Goal: Task Accomplishment & Management: Manage account settings

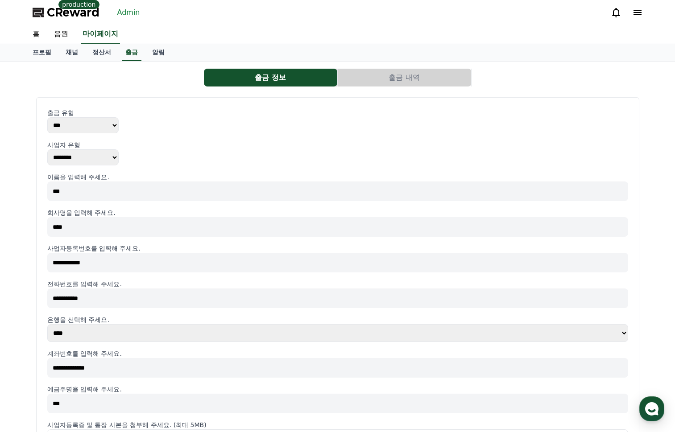
click at [125, 13] on link "Admin" at bounding box center [129, 12] width 30 height 14
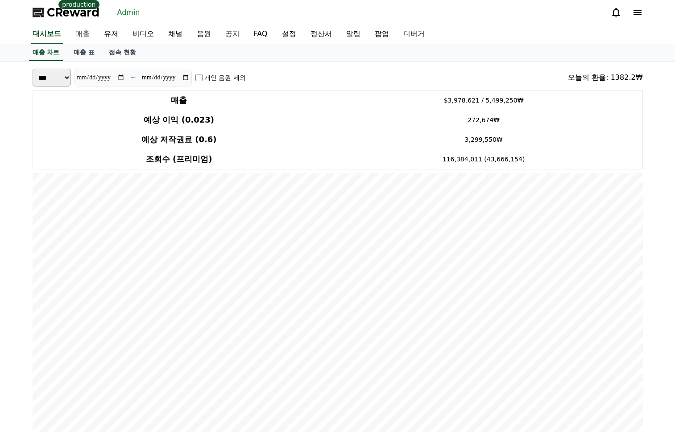
click at [457, 52] on div "매출 차트 매출 표 접속 현황" at bounding box center [337, 52] width 625 height 17
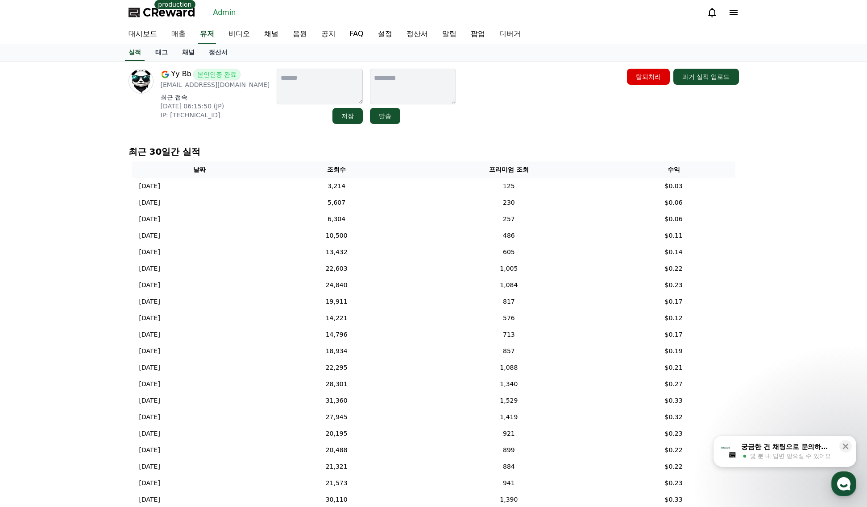
click at [186, 53] on link "채널" at bounding box center [188, 52] width 27 height 17
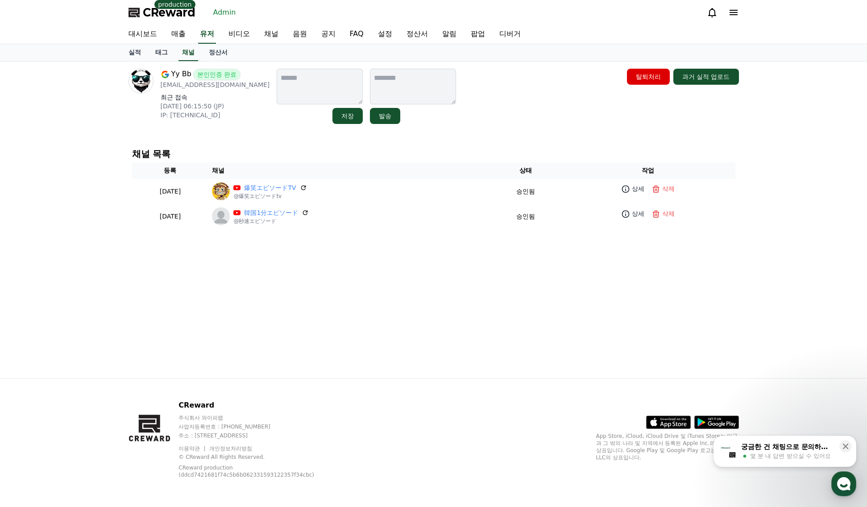
click at [500, 130] on div "Yy Bb 본인인증 완료 yeonpyo330@gmail.com 최근 접속 2025-07-31 06:15:50 (JP) IP: 2400:2411…" at bounding box center [433, 220] width 625 height 317
drag, startPoint x: 659, startPoint y: 143, endPoint x: 769, endPoint y: 129, distance: 110.6
click at [660, 143] on div "채널 목록 등록 채널 상태 작업 2025-03-24 03-24 爆笑エピソードTV @爆笑エピソードtv 승인됨 상세 삭제 2025-02-20 02…" at bounding box center [434, 189] width 618 height 94
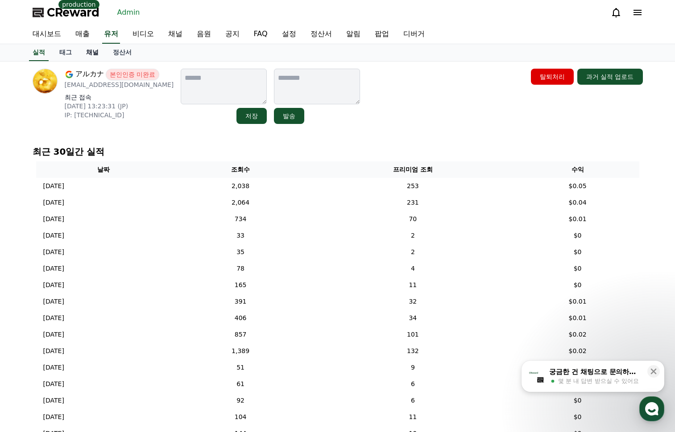
click at [93, 56] on link "채널" at bounding box center [92, 52] width 27 height 17
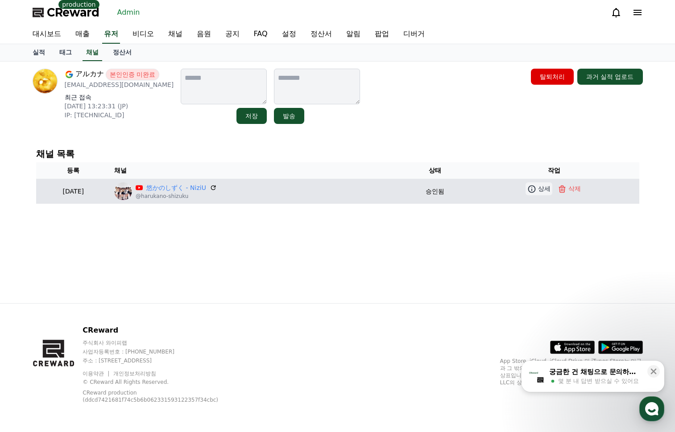
click at [542, 187] on p "상세" at bounding box center [544, 188] width 12 height 9
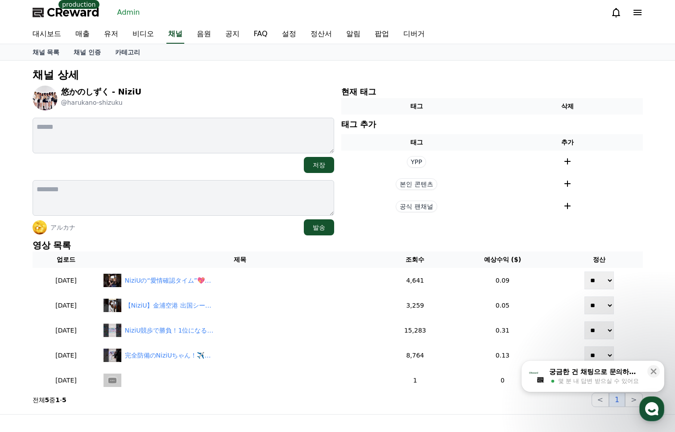
click at [436, 244] on p "영상 목록" at bounding box center [338, 245] width 610 height 12
click at [441, 241] on p "영상 목록" at bounding box center [338, 245] width 610 height 12
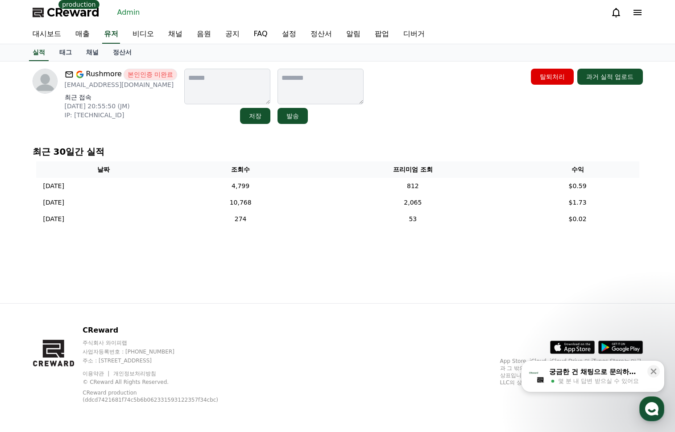
click at [421, 290] on div "Rushmore 본인인증 미완료 [EMAIL_ADDRESS][DOMAIN_NAME] 최근 접속 [DATE] 20:55:50 (JM) IP: […" at bounding box center [337, 183] width 625 height 242
click at [423, 287] on div "Rushmore 본인인증 미완료 [EMAIL_ADDRESS][DOMAIN_NAME] 최근 접속 [DATE] 20:55:50 (JM) IP: […" at bounding box center [337, 183] width 625 height 242
click at [424, 278] on div "Rushmore 본인인증 미완료 [EMAIL_ADDRESS][DOMAIN_NAME] 최근 접속 [DATE] 20:55:50 (JM) IP: […" at bounding box center [337, 183] width 625 height 242
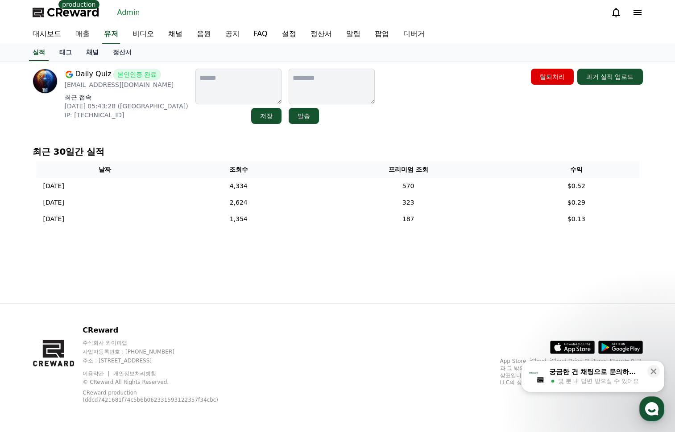
click at [96, 56] on link "채널" at bounding box center [92, 52] width 27 height 17
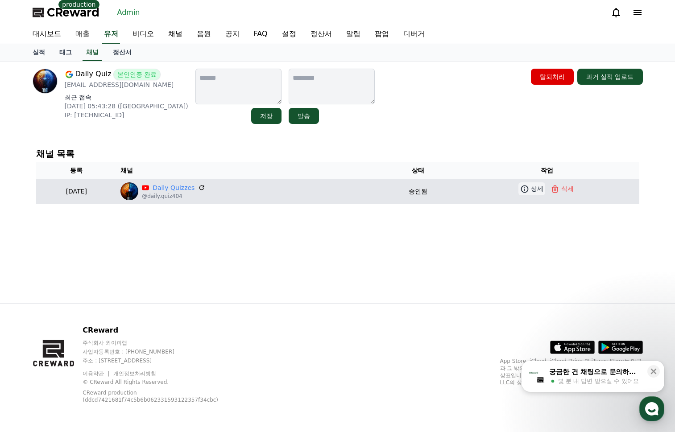
click at [527, 192] on icon at bounding box center [525, 189] width 8 height 8
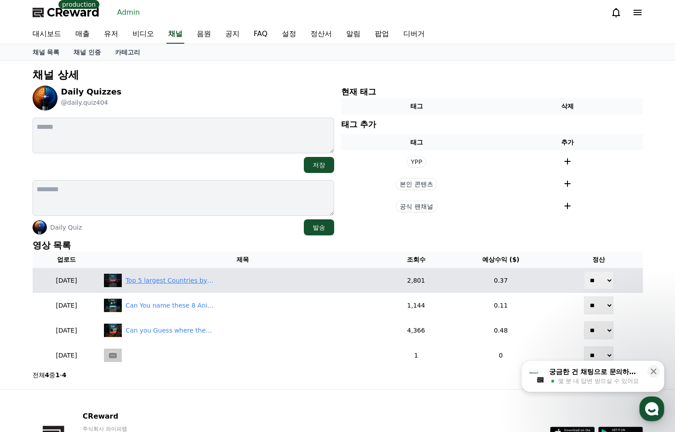
click at [179, 275] on div "Top 5 largest Countries by Land area 🗺️ #countryquiz #top5 #top10" at bounding box center [242, 280] width 277 height 13
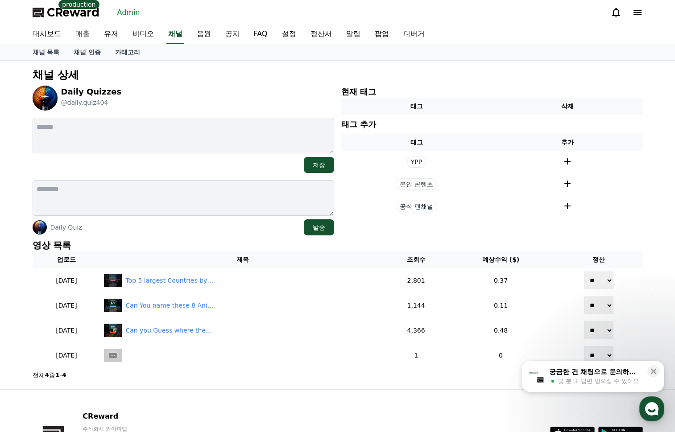
click at [626, 232] on section "현재 태그 태그 삭제 태그 추가 태그 추가 YPP 본인 콘텐츠 공식 팬채널" at bounding box center [492, 161] width 302 height 150
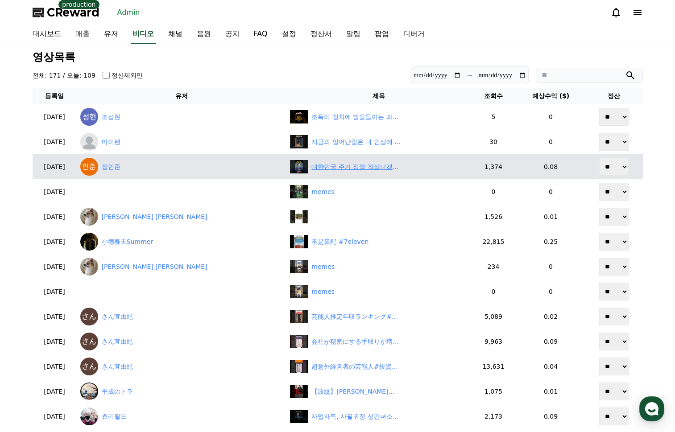
click at [324, 162] on div "대한민국 주가 정말 작살나겠구나.." at bounding box center [378, 166] width 177 height 13
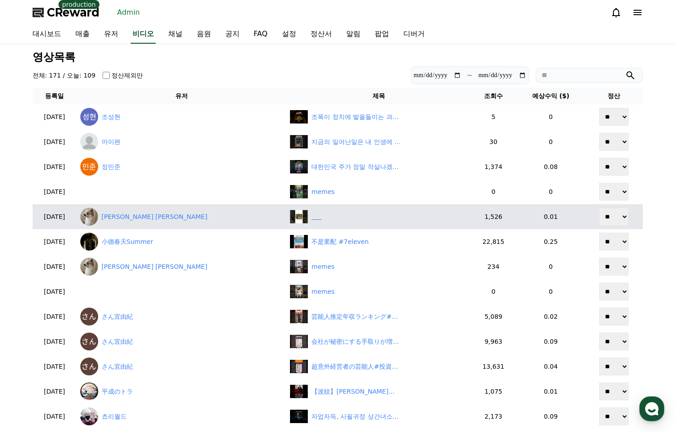
click at [303, 218] on div "‎ ‎ ‎ ‎ ‎ ‎" at bounding box center [378, 216] width 177 height 13
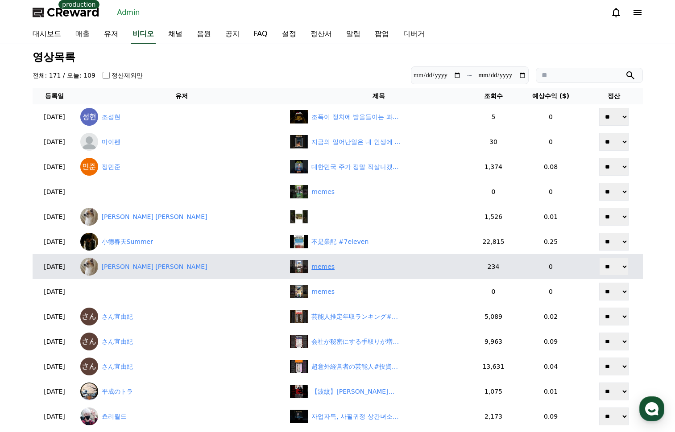
click at [311, 269] on div "memes" at bounding box center [322, 266] width 23 height 9
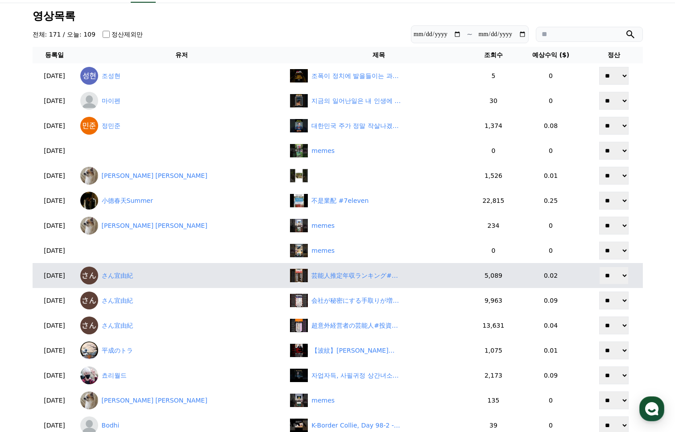
scroll to position [45, 0]
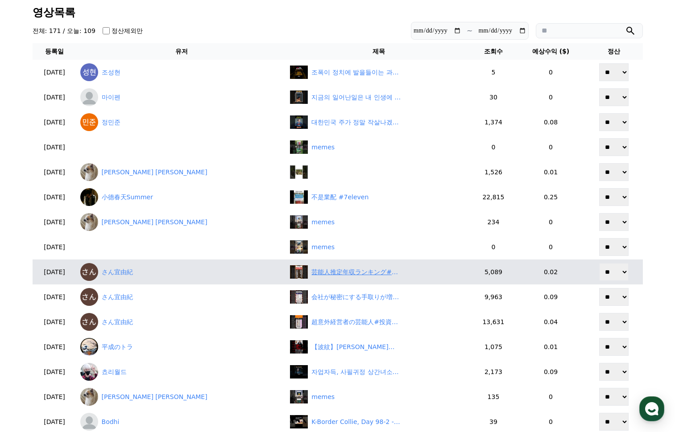
click at [329, 272] on div "芸能人推定年収ランキング#投資#転職#貯金" at bounding box center [355, 272] width 89 height 9
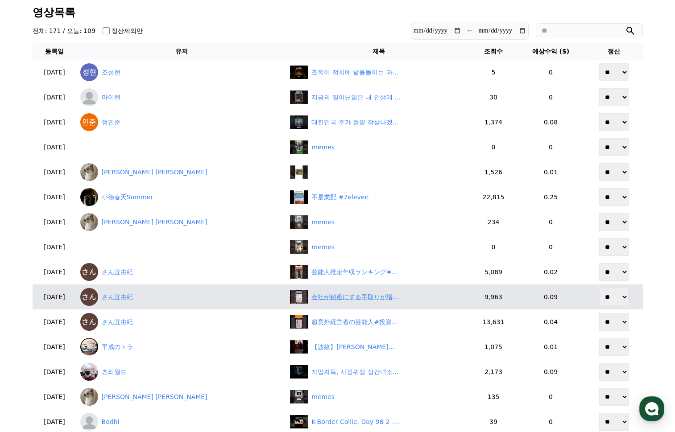
click at [342, 296] on div "会社が秘密にする手取りが増える方法#投資#転職#貯金" at bounding box center [355, 297] width 89 height 9
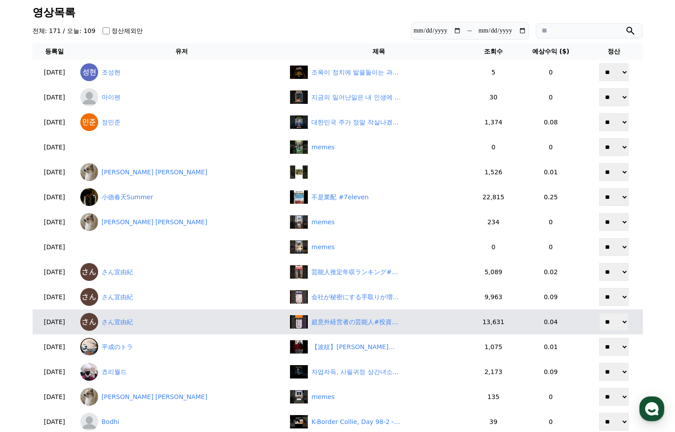
click at [343, 312] on td "超意外経営者の芸能人#投資#転職#貯金" at bounding box center [378, 322] width 184 height 25
click at [342, 316] on div "超意外経営者の芸能人#投資#転職#貯金" at bounding box center [378, 321] width 177 height 13
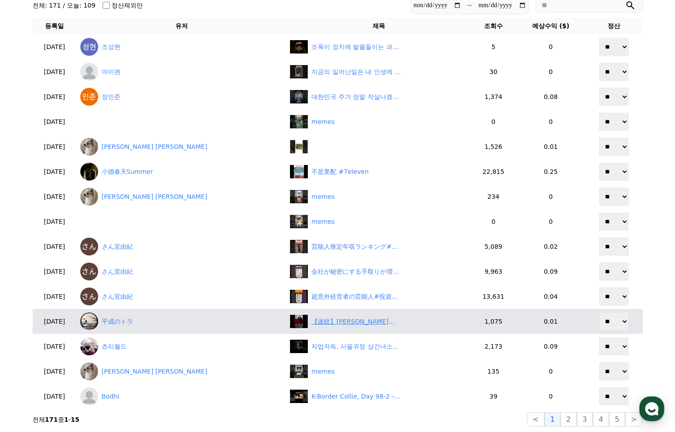
scroll to position [134, 0]
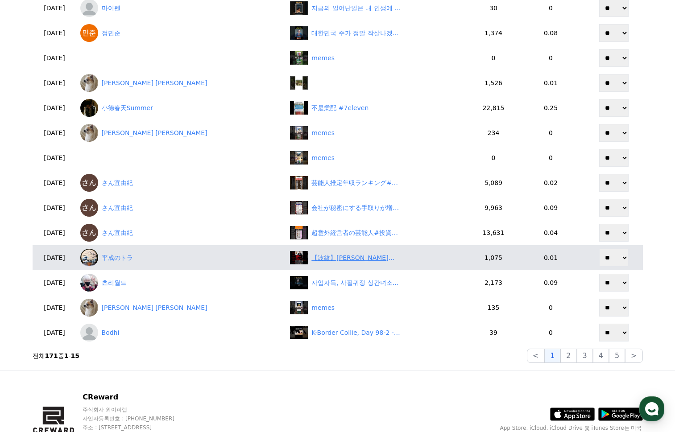
click at [336, 258] on div "【波紋】石破首相「あまり楽しいことない」発言に批判殺到！国民の苦境は無視か？　#shorts" at bounding box center [355, 257] width 89 height 9
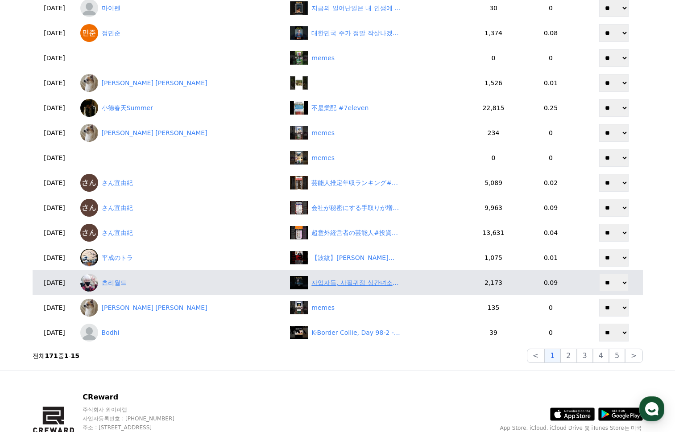
click at [327, 280] on div "자업자득, 사필귀정 상간녀소송 #에스콰이어 #넷플릭스드라마" at bounding box center [355, 282] width 89 height 9
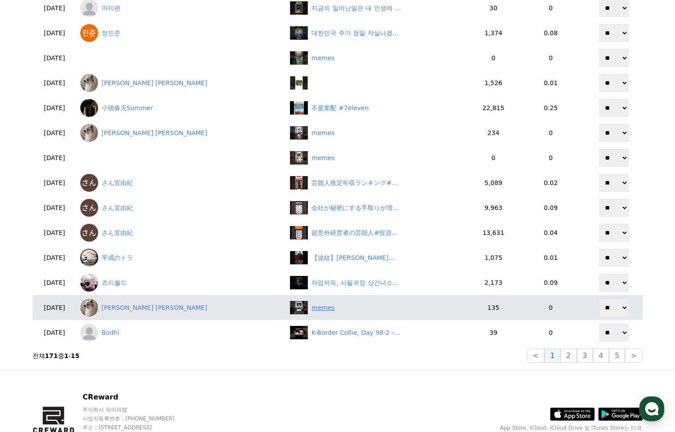
click at [311, 311] on div "memes" at bounding box center [322, 307] width 23 height 9
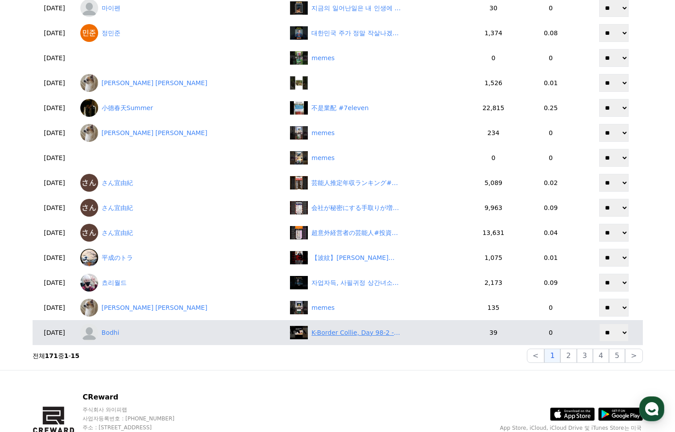
click at [313, 332] on div "K-Border Collie, Day 98-2 - Puppies Discover the Cat Toy with a Tail🐶🐱" at bounding box center [355, 332] width 89 height 9
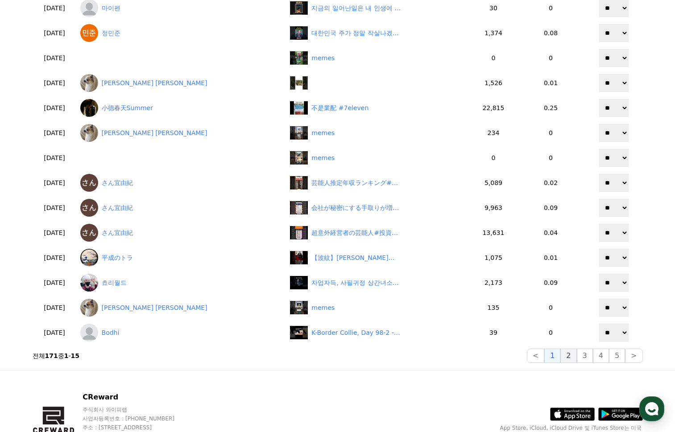
click at [566, 357] on button "2" at bounding box center [568, 356] width 16 height 14
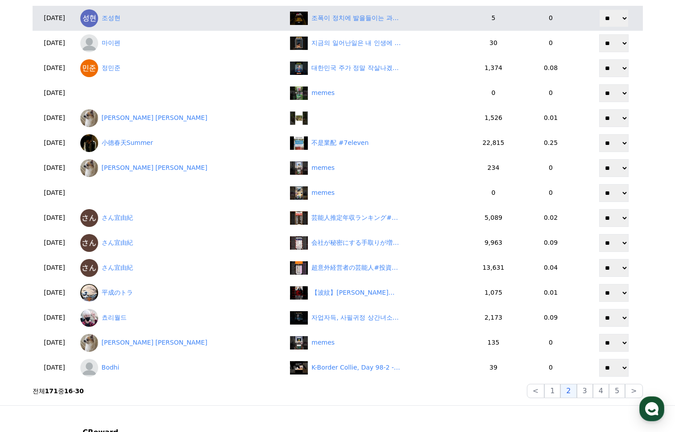
scroll to position [0, 0]
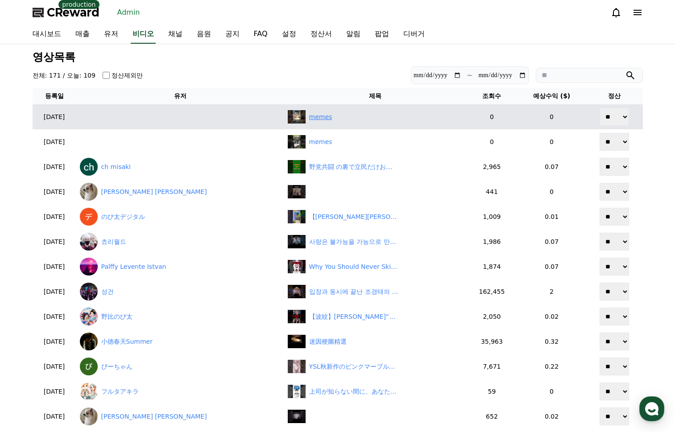
click at [310, 119] on div "memes" at bounding box center [375, 116] width 175 height 13
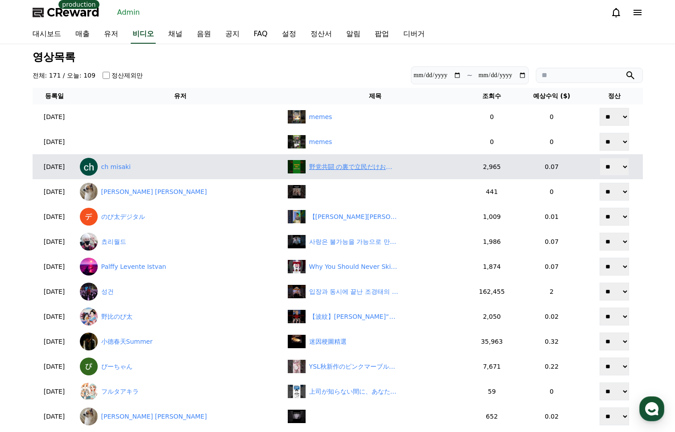
click at [309, 167] on div "野党共闘 の裏で立民だけおいてけぼり？" at bounding box center [353, 166] width 89 height 9
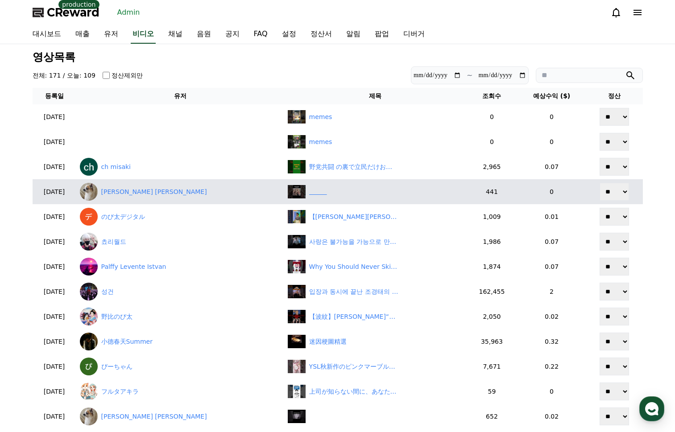
click at [309, 189] on div "‎ ‎ ‎ ‎ ‎ ‎ ‎ ‎ ‎ ‎" at bounding box center [318, 191] width 18 height 9
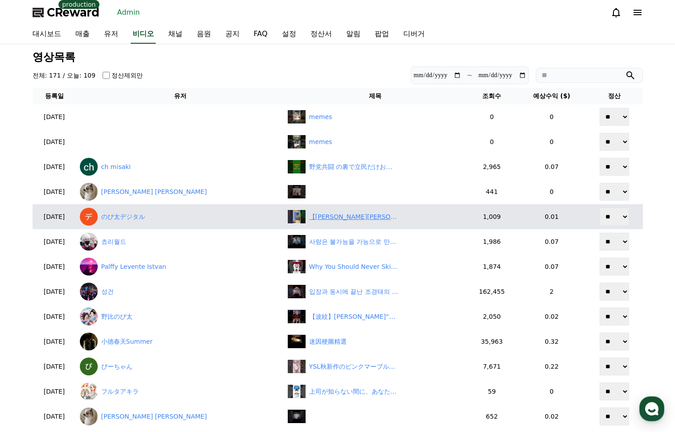
click at [350, 219] on div "【岡本結子リサ】ぐっさんを誘ってみたバストコンシャスなお衣装を着た美人すぎるお天気キャスター結子姫【ウェザーニュースLiVE切り抜き】 #かわいい" at bounding box center [353, 216] width 89 height 9
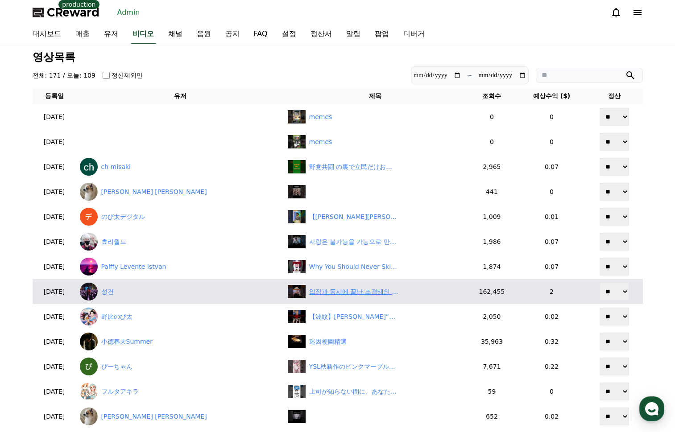
click at [320, 293] on div "입장과 동시에 끝난 조경태의 국민의힘 전당대회" at bounding box center [353, 291] width 89 height 9
click at [138, 289] on link "성건" at bounding box center [180, 292] width 201 height 18
click at [319, 297] on div "입장과 동시에 끝난 조경태의 국민의힘 전당대회" at bounding box center [375, 291] width 175 height 13
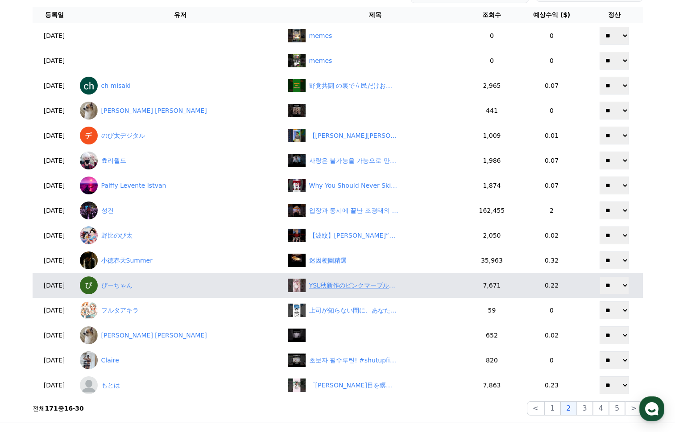
scroll to position [89, 0]
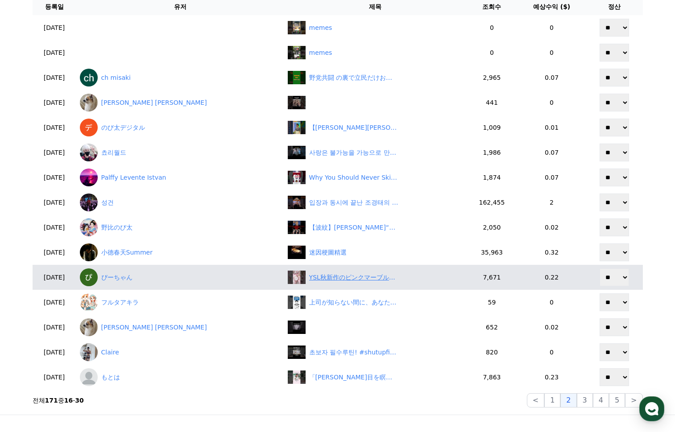
click at [315, 275] on div "YSL秋新作のピンクマーブル♡ #コスメ #YSL #秋コスメ #shorts ご提供いただきました" at bounding box center [353, 277] width 89 height 9
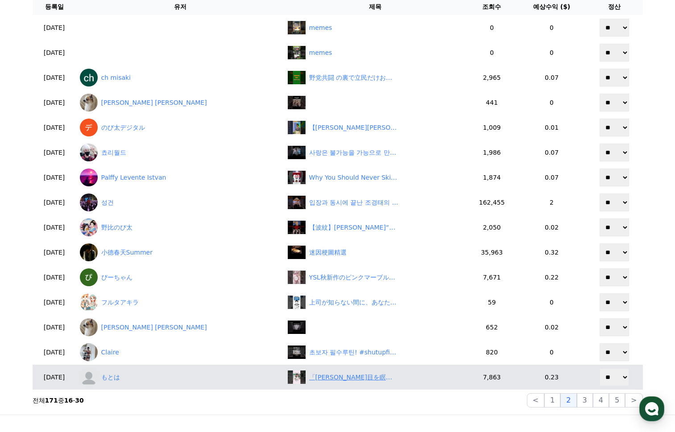
click at [337, 381] on div "「広陵さえ目を瞑った高野連にブチ切れられた」アンジャッシュ渡部建に関する雑学 #高校野球 #アンジャッシュ渡部 #大谷翔平 #清宮幸太郎 #広陵高校" at bounding box center [353, 377] width 89 height 9
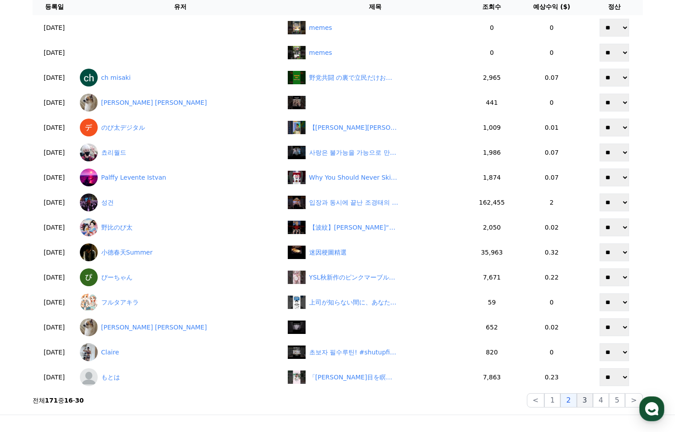
click at [586, 402] on button "3" at bounding box center [585, 401] width 16 height 14
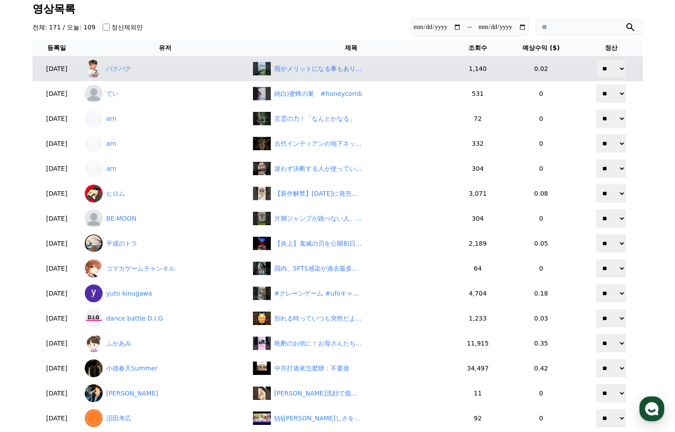
scroll to position [45, 0]
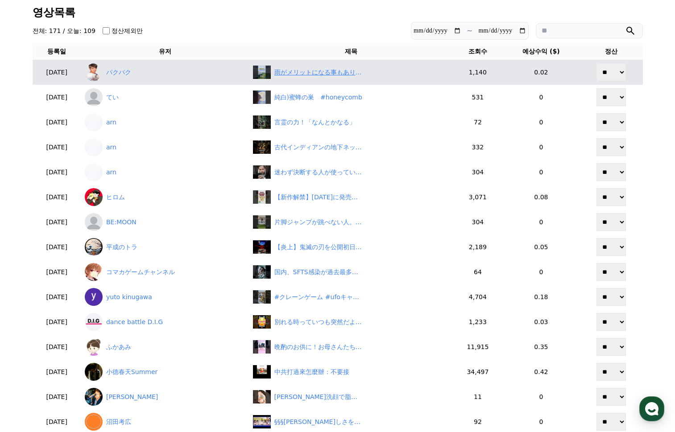
click at [330, 66] on div "雨がメリットになる事もあります" at bounding box center [351, 72] width 196 height 13
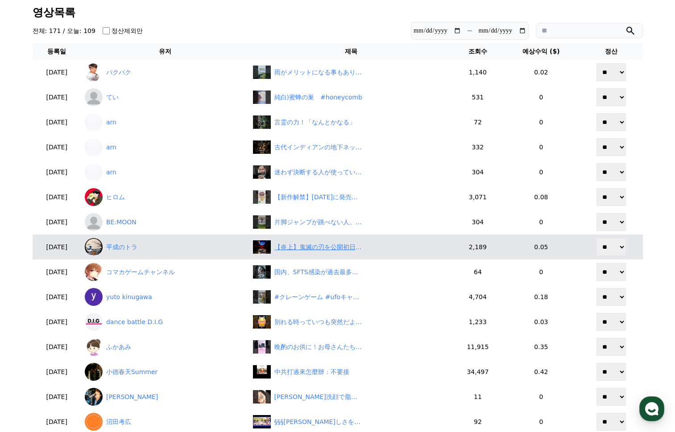
click at [330, 244] on div "【炎上】鬼滅の刃を公開初日で盗撮！24歳男の“否認”にネット激怒　#shorts" at bounding box center [318, 247] width 89 height 9
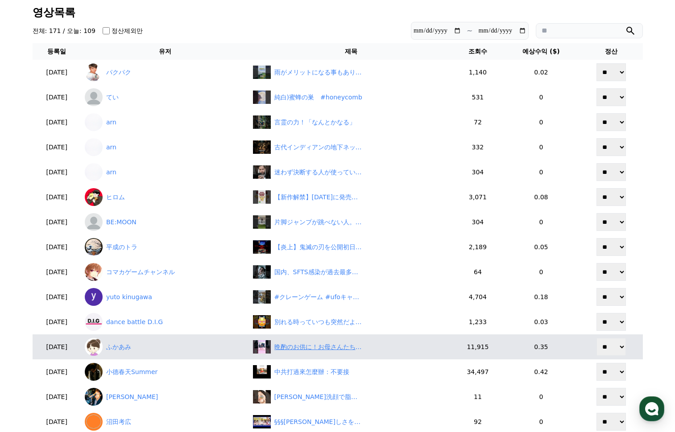
click at [327, 346] on div "晩酌のお供に！お母さんたちの大沢たかお祭りｗｗｗ　#大沢たかお祭り" at bounding box center [318, 347] width 89 height 9
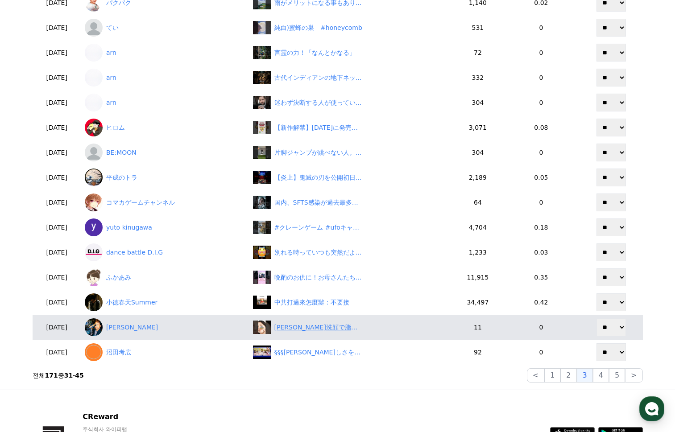
scroll to position [134, 0]
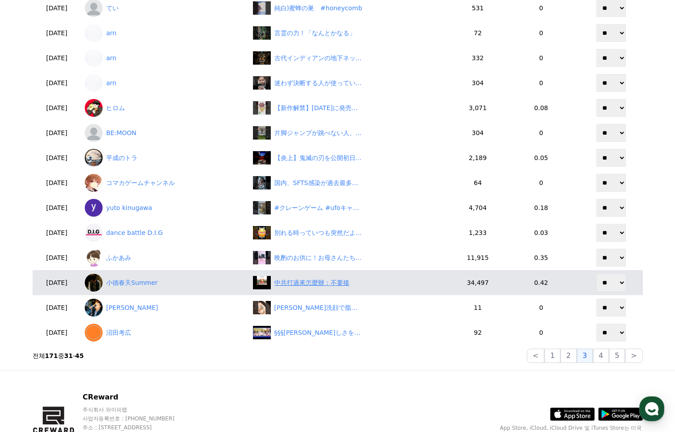
click at [336, 289] on div "中共打過來怎麼辦：不要接" at bounding box center [351, 282] width 196 height 13
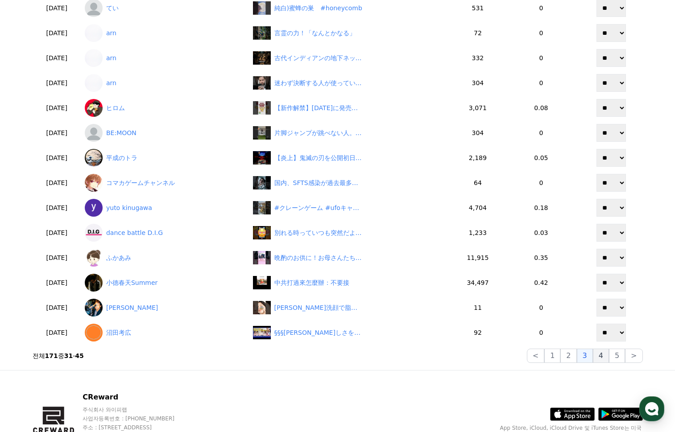
click at [606, 361] on button "4" at bounding box center [601, 356] width 16 height 14
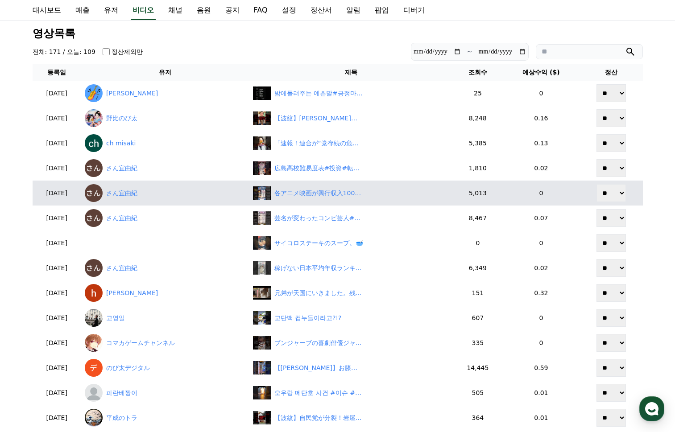
scroll to position [0, 0]
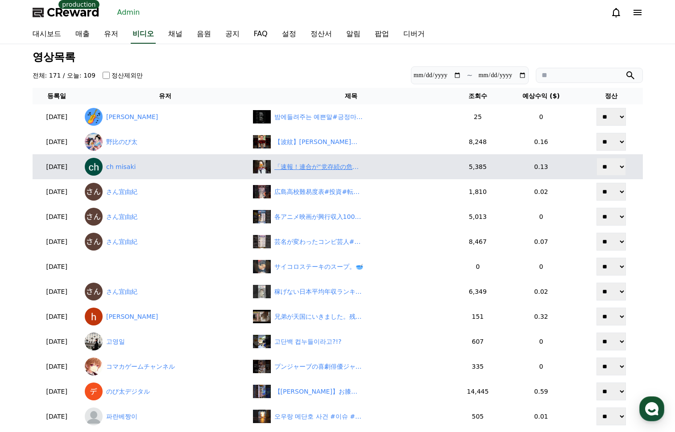
click at [322, 167] on div "「速報！連合が“党存続の危機”⁉ 減税公約に猛抗議！」" at bounding box center [318, 166] width 89 height 9
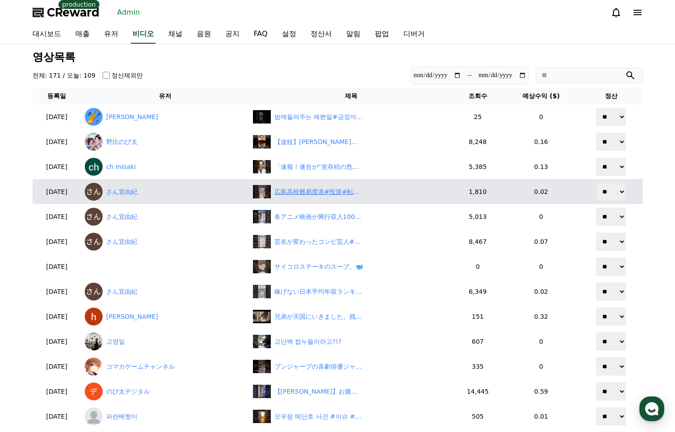
click at [305, 194] on div "広島高校難易度表#投資#転職#貯金" at bounding box center [318, 191] width 89 height 9
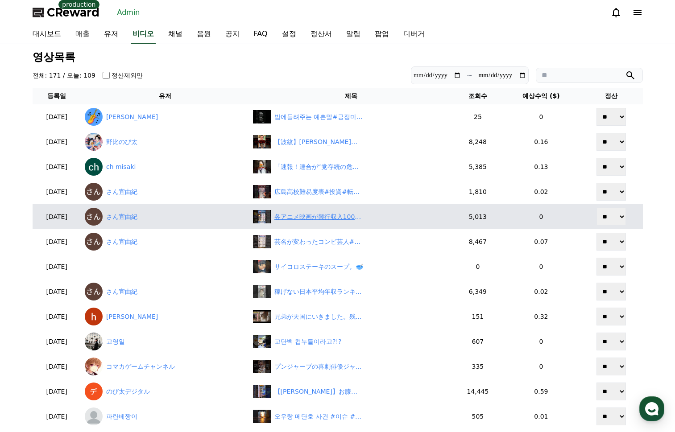
click at [311, 216] on div "各アニメ映画が興行収入100億を達っするまでの日数#投資#転職#貯金" at bounding box center [318, 216] width 89 height 9
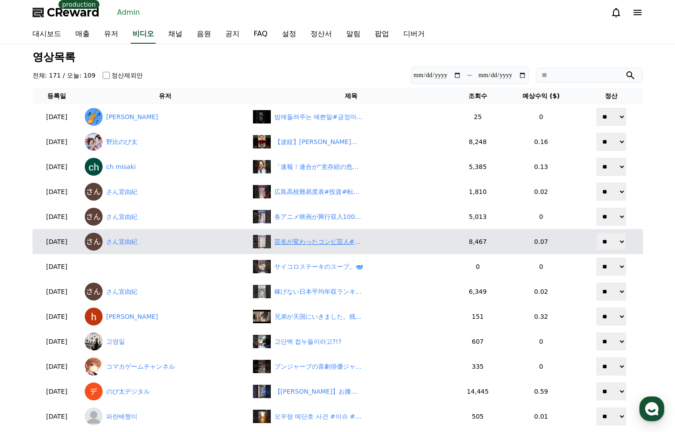
click at [326, 242] on div "芸名が変わったコンビ芸人#投資#転職#貯金" at bounding box center [318, 241] width 89 height 9
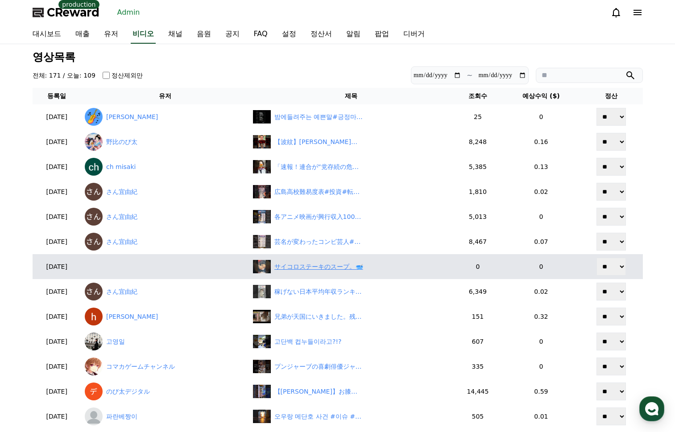
click at [324, 261] on div "サイコロステーキのスープ。🥣" at bounding box center [351, 266] width 196 height 13
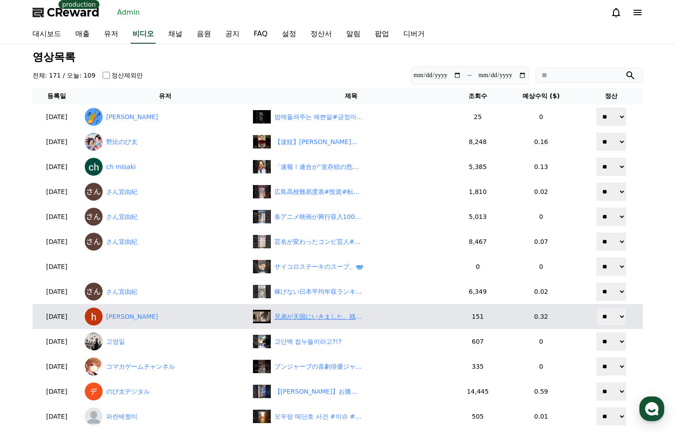
click at [329, 319] on div "兄弟が天国にいきました。残された猫が写真を「つんつん」" at bounding box center [318, 316] width 89 height 9
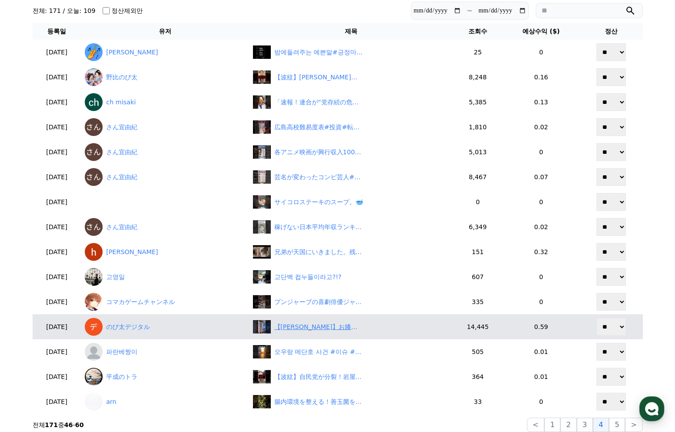
scroll to position [89, 0]
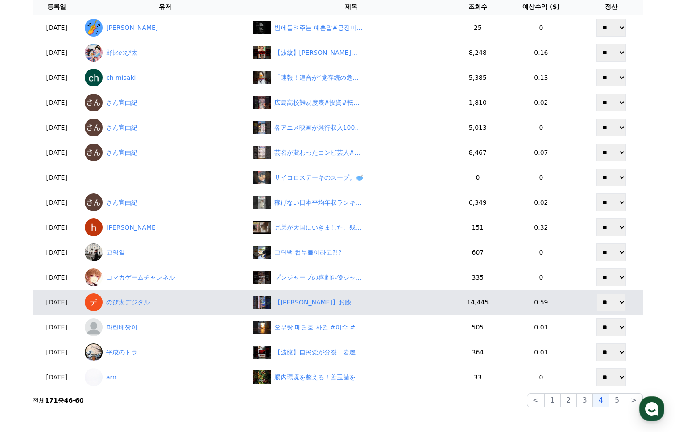
click at [297, 301] on div "【小林李衣奈】お膝が見えるミニスカートで急げ天気予報！美人すぎるお天気キャスターりーちゃん【ウェザーニュースLiVE切り抜き】 #かわいい" at bounding box center [318, 302] width 89 height 9
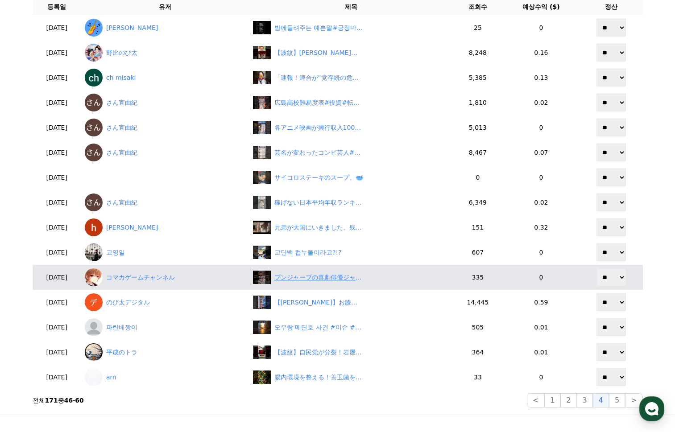
click at [329, 282] on div "プンジャーブの喜劇俳優ジャスウィンダー・バッラ氏、逝去" at bounding box center [318, 277] width 89 height 9
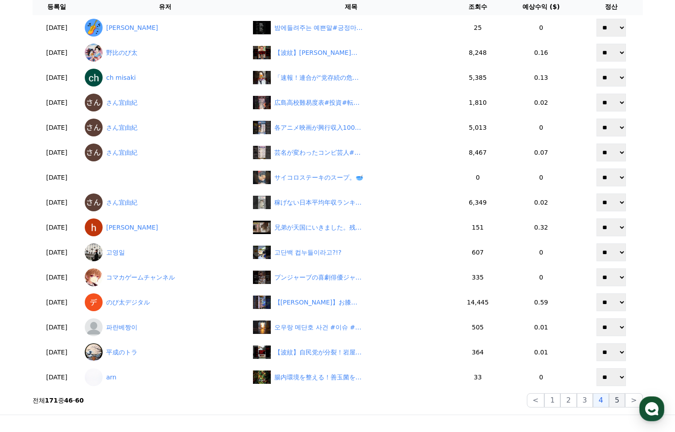
click at [620, 403] on button "5" at bounding box center [617, 401] width 16 height 14
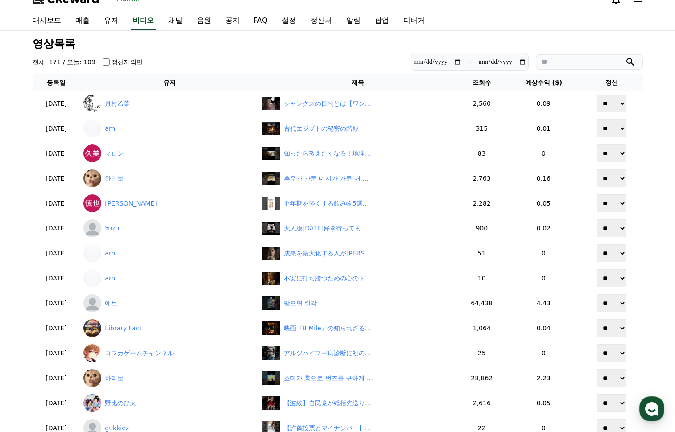
scroll to position [0, 0]
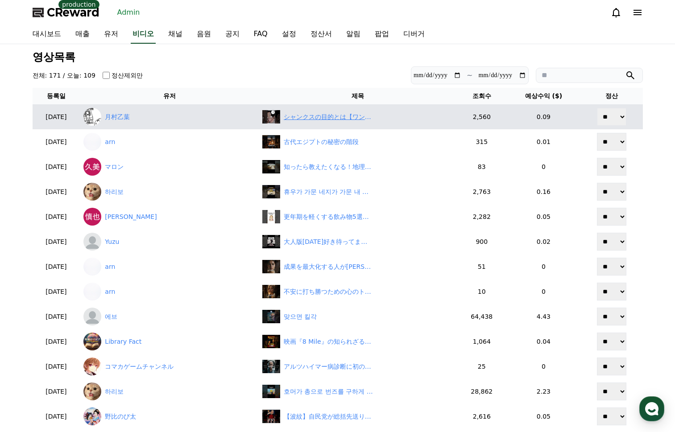
click at [345, 117] on div "シャンクスの目的とは【ワンピース】　#shorts #onepiece #ワンピース #シャンクス #考察" at bounding box center [328, 116] width 89 height 9
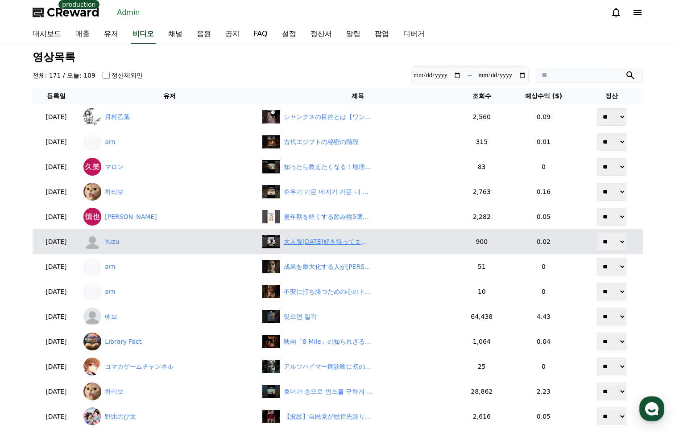
click at [326, 243] on div "大人版今日好き待ってます #shorts #同棲 #カップル #日常" at bounding box center [328, 241] width 89 height 9
click at [148, 246] on link "Yuzu" at bounding box center [169, 242] width 172 height 18
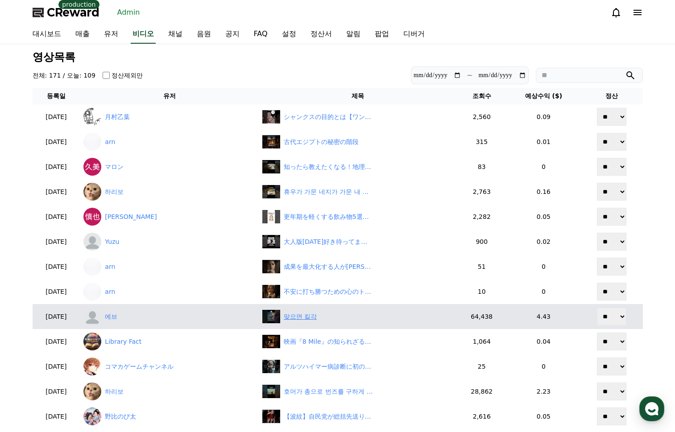
click at [309, 318] on div "맞으면 킬각" at bounding box center [300, 316] width 33 height 9
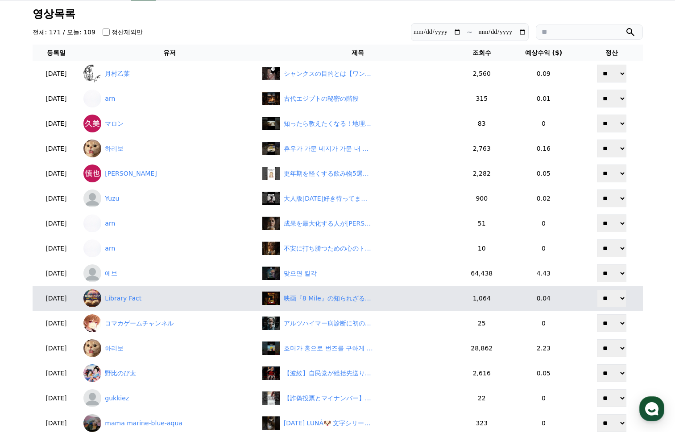
scroll to position [45, 0]
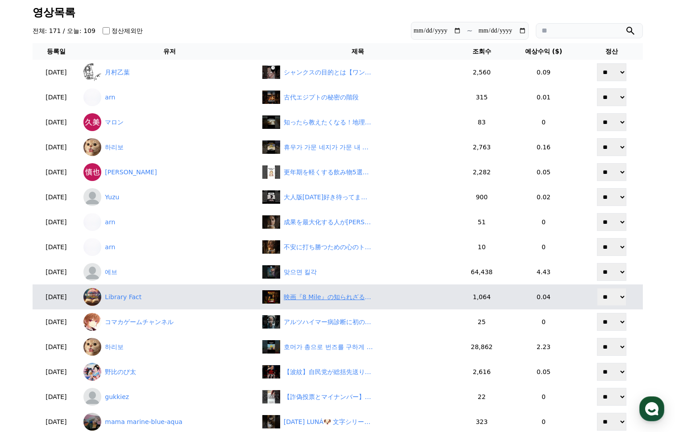
click at [306, 294] on div "映画『8 Mile』の知られざる裏話！エミネムと“あのマーベル俳優”が共演！？" at bounding box center [328, 297] width 89 height 9
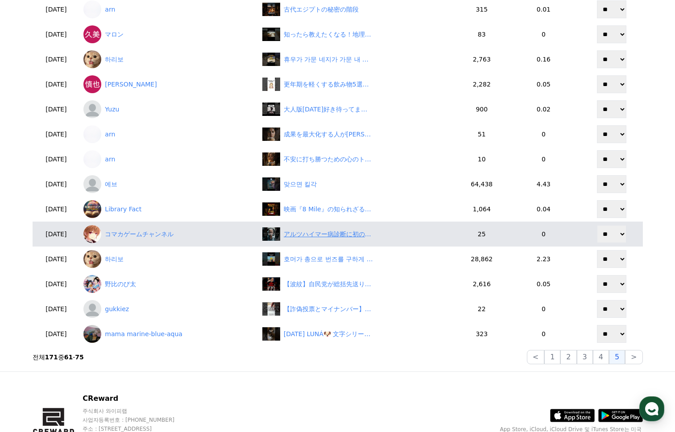
scroll to position [134, 0]
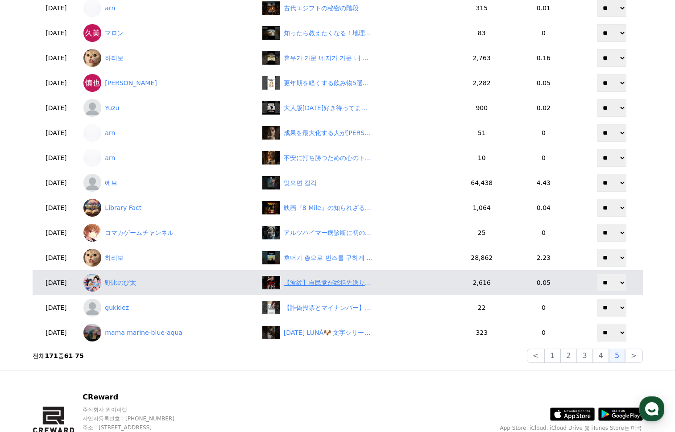
click at [346, 284] on div "【波紋】自民党が総括先送りで高市総理を阻止!? 「国民不在の策謀」に批判殺到　#shorts" at bounding box center [328, 282] width 89 height 9
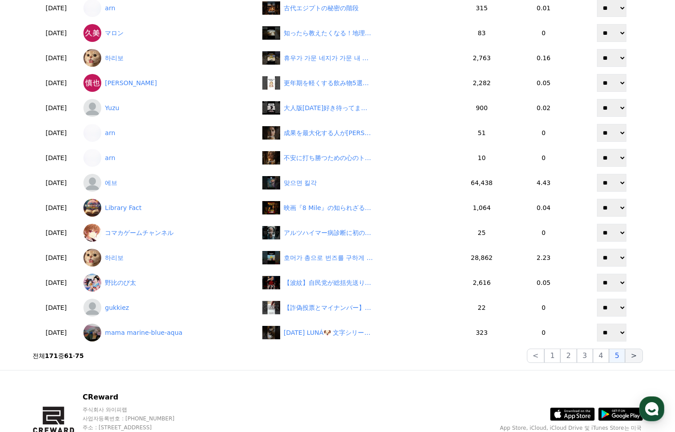
click at [631, 357] on button ">" at bounding box center [633, 356] width 17 height 14
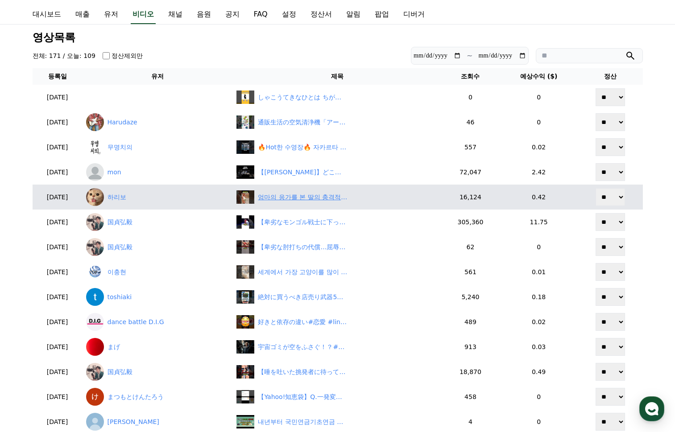
scroll to position [0, 0]
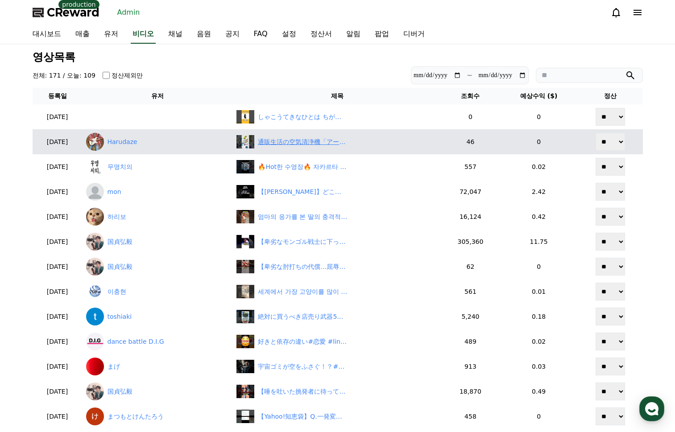
click at [317, 141] on div "通販生活の空気清浄機「アースプラス」レビュー！" at bounding box center [302, 141] width 89 height 9
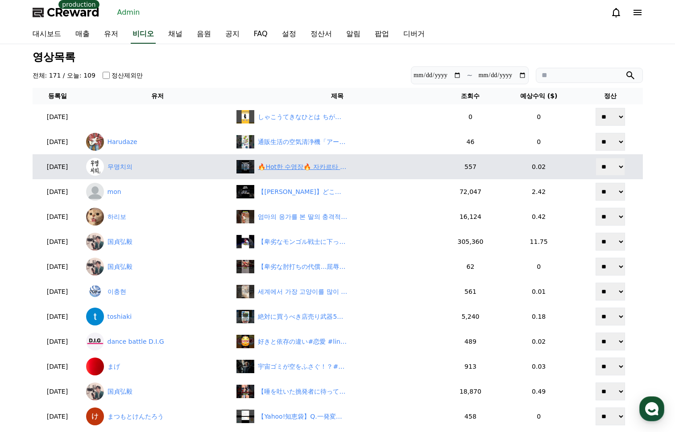
click at [297, 171] on div "🔥Hot한 수영장🔥 자카르타 최고급 호텔 #테토남" at bounding box center [302, 166] width 89 height 9
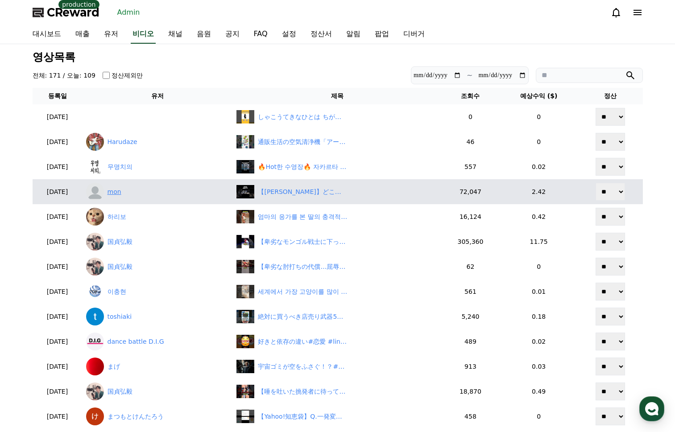
click at [139, 195] on link "mon" at bounding box center [158, 192] width 144 height 18
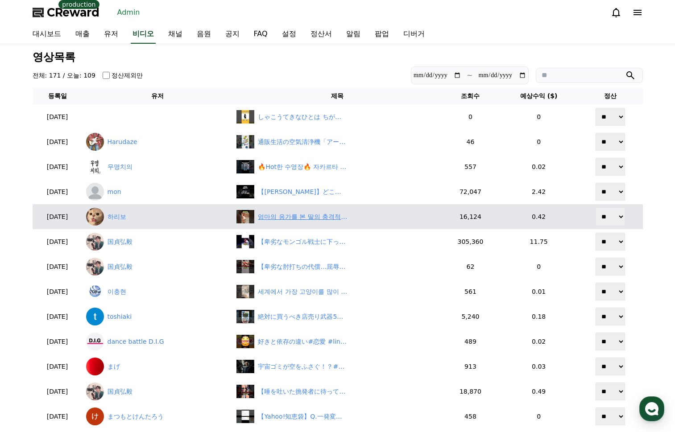
click at [300, 218] on div "엄마의 응가를 본 딸의 충격적인 반응" at bounding box center [302, 216] width 89 height 9
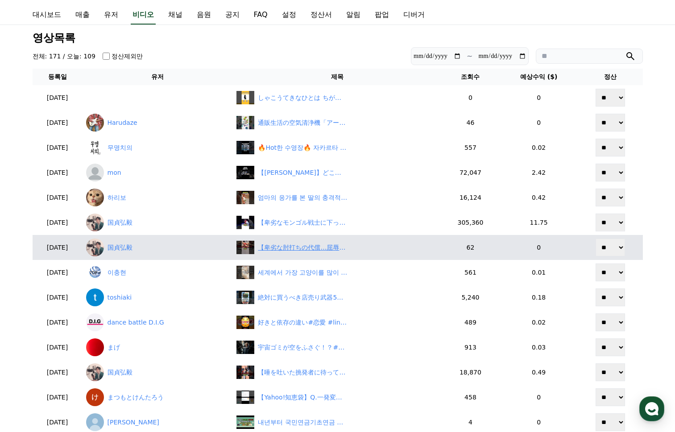
scroll to position [45, 0]
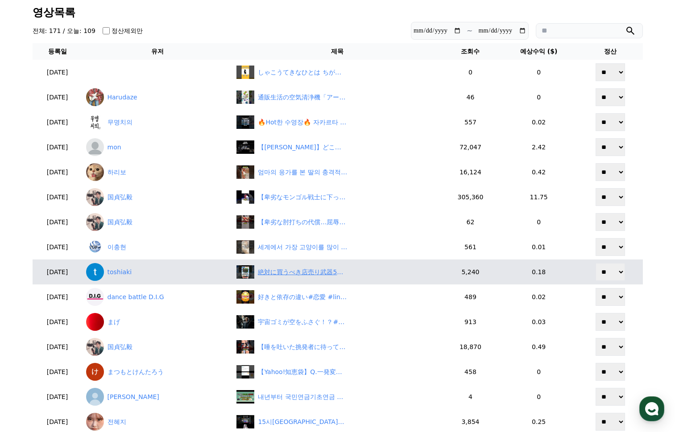
click at [307, 275] on div "絶対に買うべき店売り武器5選 #ドラクエ5 #ドラクエ3 #ドラクエ4 #ドラクエ2 #武器 #武器屋 #ふぶきのつるぎ #まどろみのけん #おうじゃのけん …" at bounding box center [302, 272] width 89 height 9
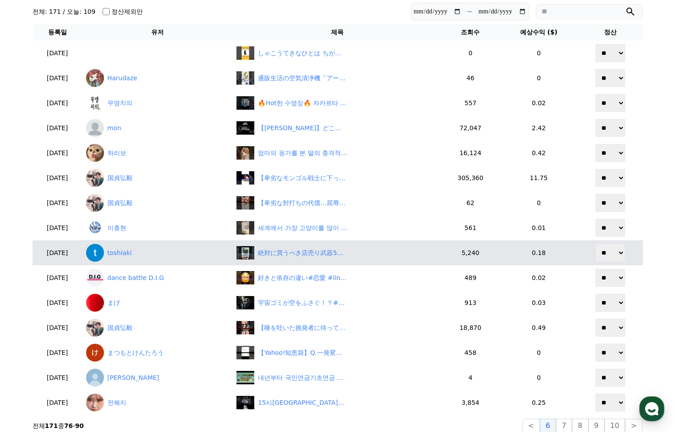
scroll to position [89, 0]
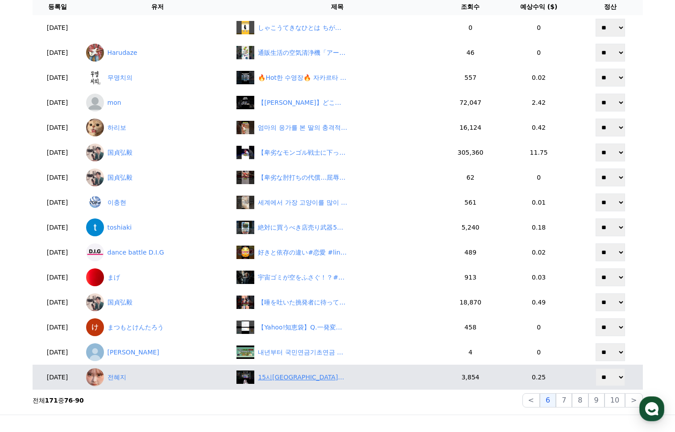
click at [304, 372] on div "15시즌 보상에 고코스트 3성까지 얻을 수 있는 수정갬빗! #tft #롤토체스" at bounding box center [337, 377] width 201 height 13
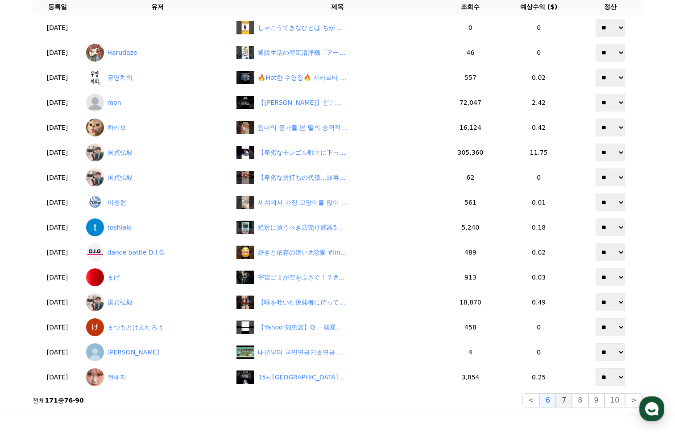
click at [567, 402] on button "7" at bounding box center [564, 401] width 16 height 14
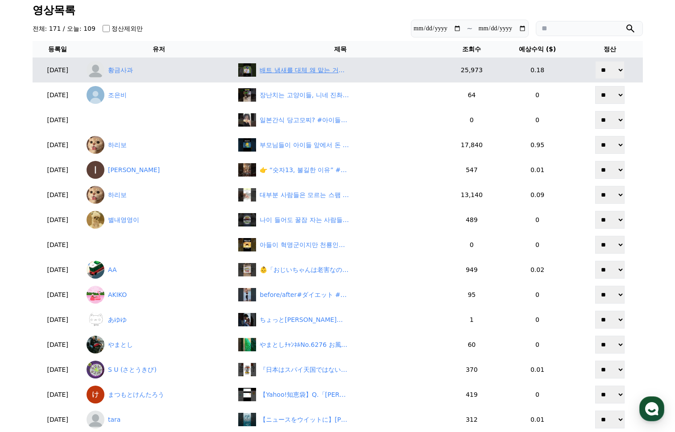
scroll to position [45, 0]
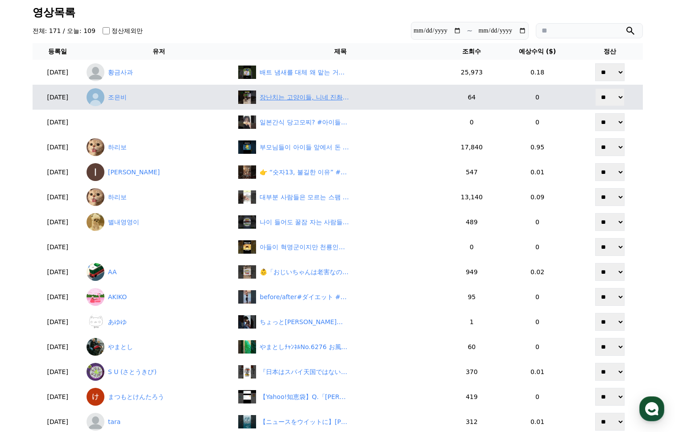
click at [310, 96] on div "장난치는 고양이들, 니네 진촤 귀엽당 ㅋㅋ" at bounding box center [304, 97] width 89 height 9
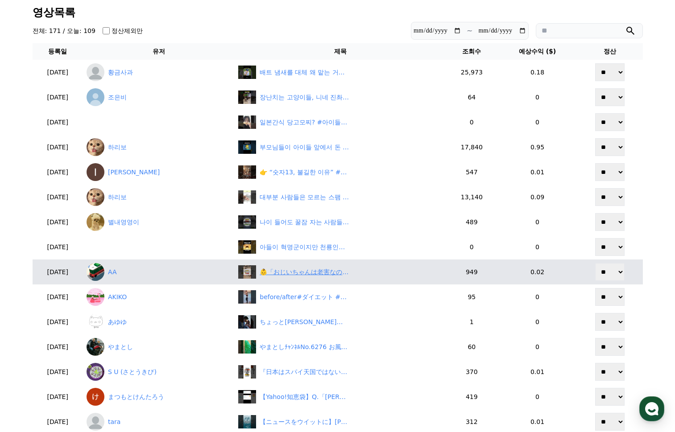
click at [328, 276] on div "👶「おじいちゃんは老害なの？」 #shorts" at bounding box center [304, 272] width 89 height 9
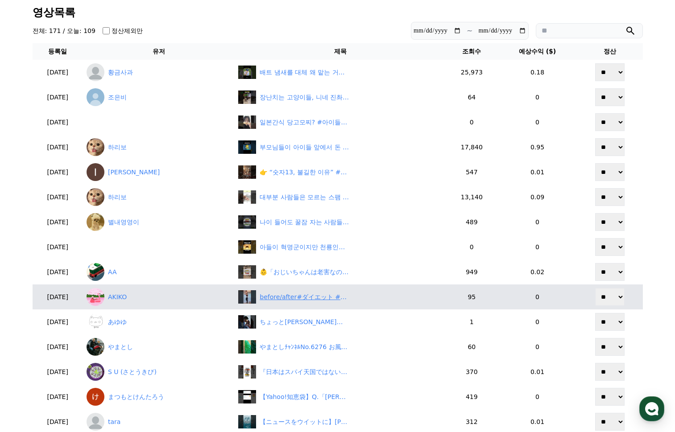
click at [316, 297] on div "before/after#ダイエット #ダイエットママ #産後ダイエット #全身痩せ" at bounding box center [304, 297] width 89 height 9
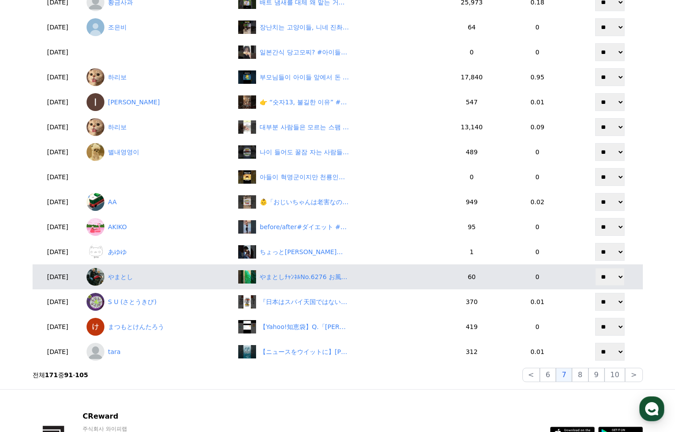
scroll to position [134, 0]
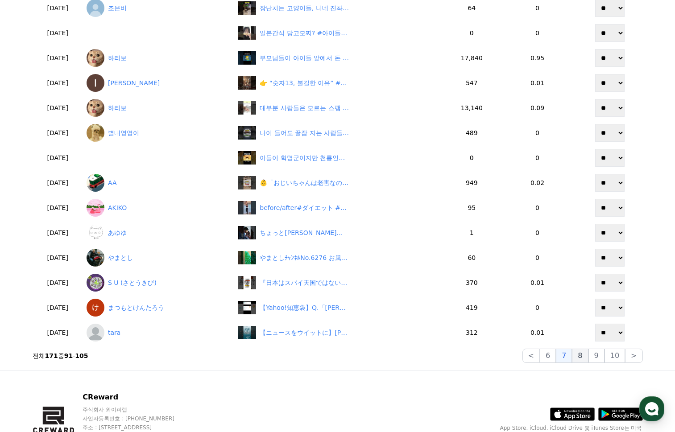
click at [587, 355] on button "8" at bounding box center [580, 356] width 16 height 14
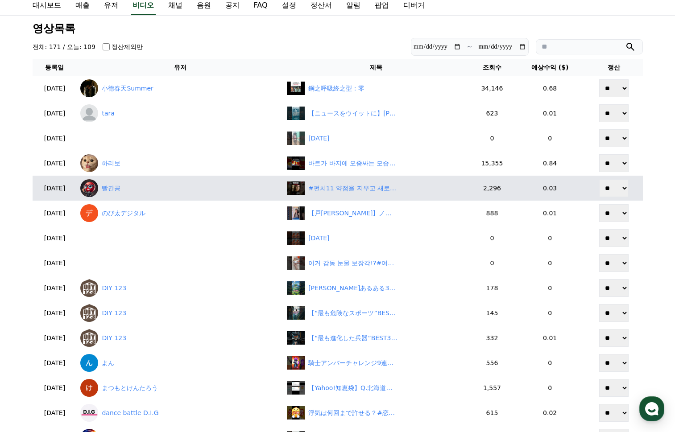
scroll to position [0, 0]
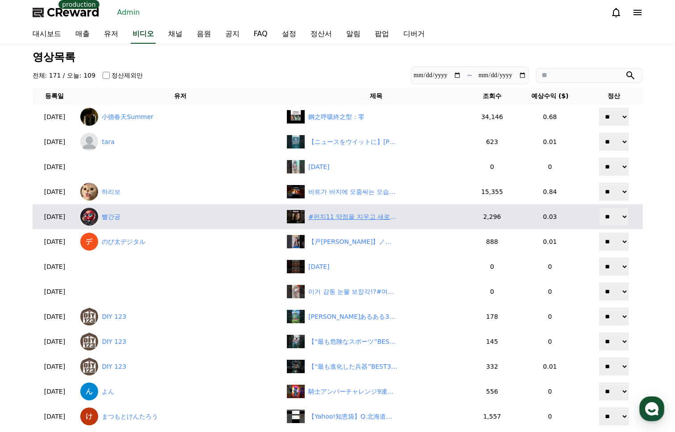
click at [345, 216] on div "#펀치11 약점을 지우고 새로운 권력 균형 형성" at bounding box center [352, 216] width 89 height 9
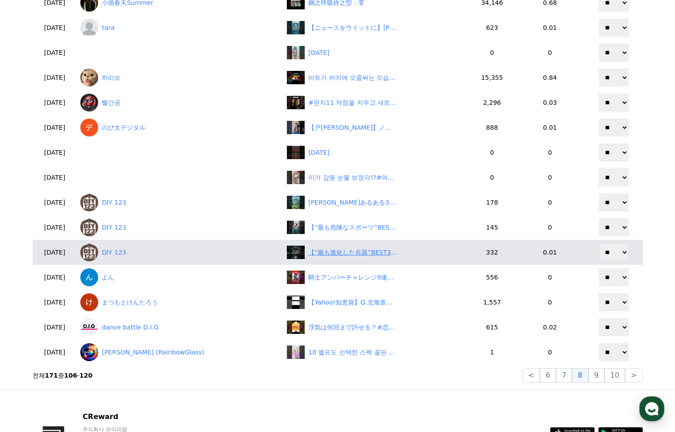
scroll to position [134, 0]
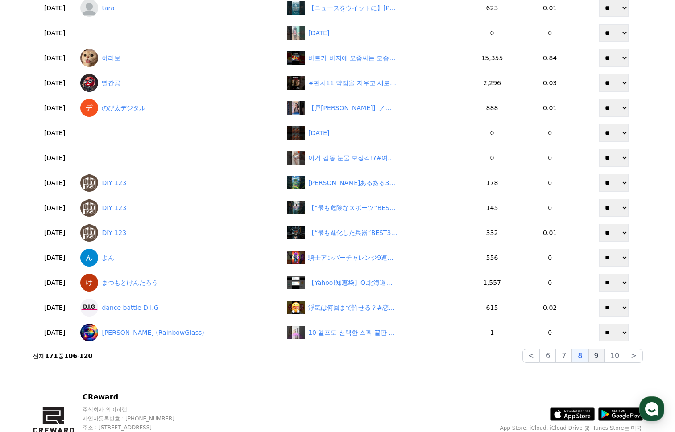
click at [600, 359] on button "9" at bounding box center [597, 356] width 16 height 14
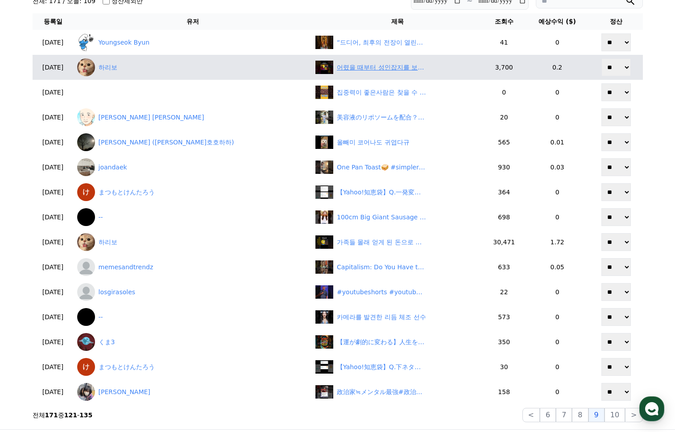
scroll to position [0, 0]
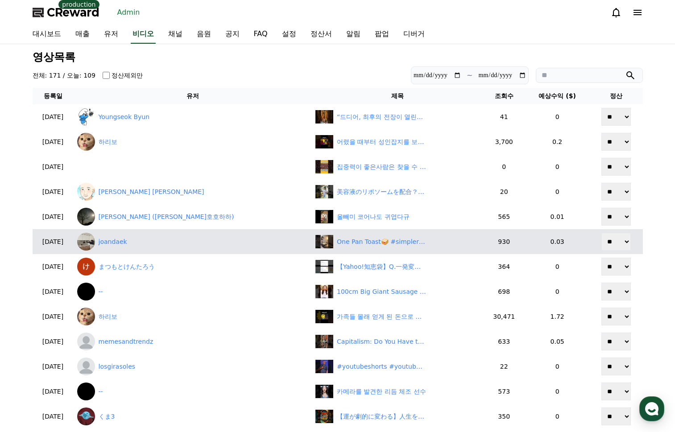
click at [312, 250] on td "One Pan Toast🥪 #simplerecipe #toast #cooking" at bounding box center [397, 241] width 171 height 25
click at [315, 247] on div "One Pan Toast🥪 #simplerecipe #toast #cooking" at bounding box center [397, 241] width 164 height 13
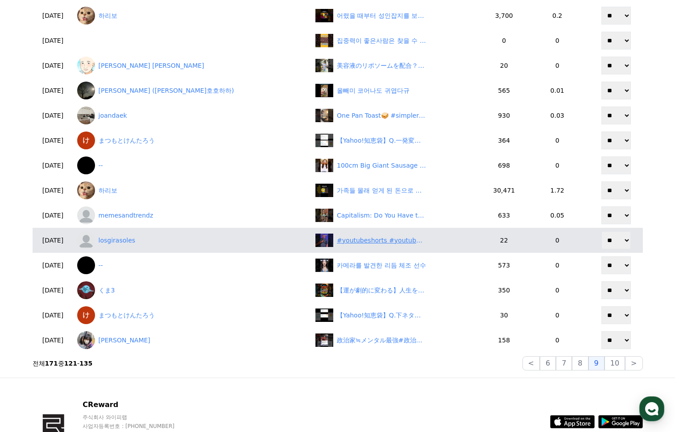
scroll to position [134, 0]
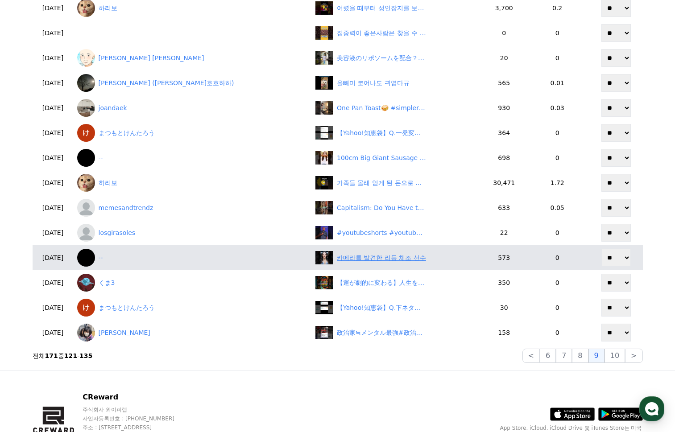
click at [337, 257] on div "카메라를 발견한 리듬 체조 선수" at bounding box center [381, 257] width 89 height 9
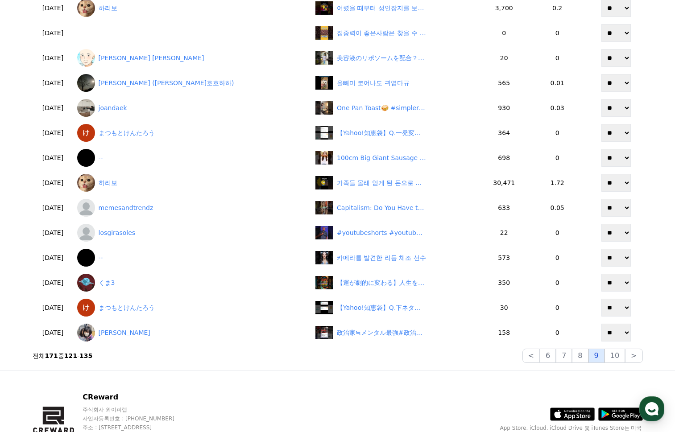
click at [604, 356] on button "9" at bounding box center [597, 356] width 16 height 14
click at [609, 357] on button "10" at bounding box center [615, 356] width 21 height 14
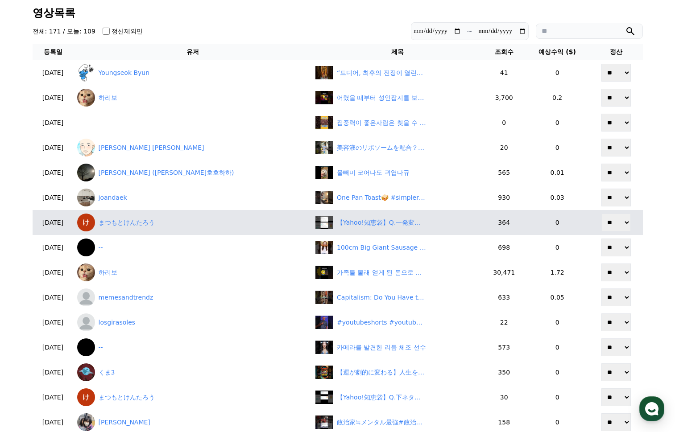
scroll to position [112, 0]
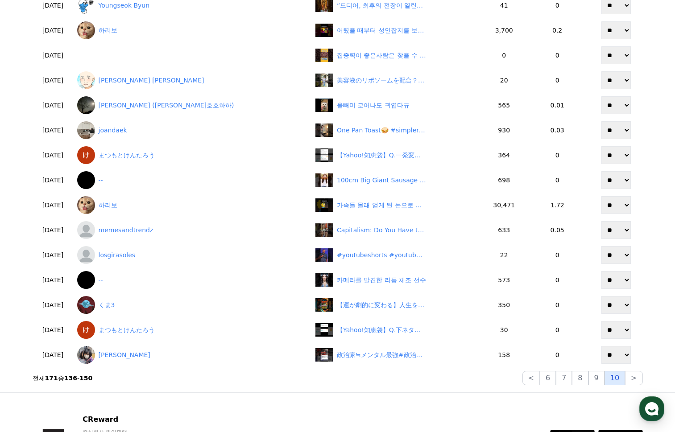
click at [618, 381] on button "10" at bounding box center [615, 378] width 21 height 14
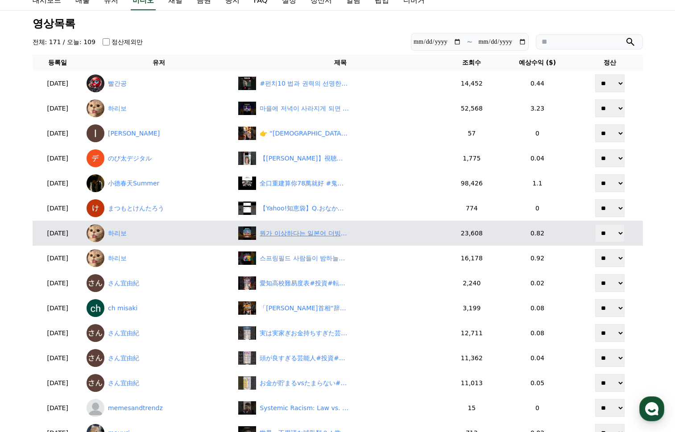
scroll to position [22, 0]
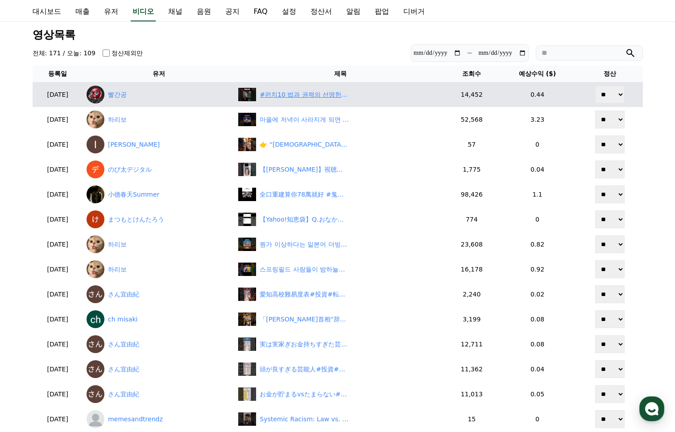
click at [305, 93] on div "#펀치10 법과 권력의 선명한 대립" at bounding box center [304, 94] width 89 height 9
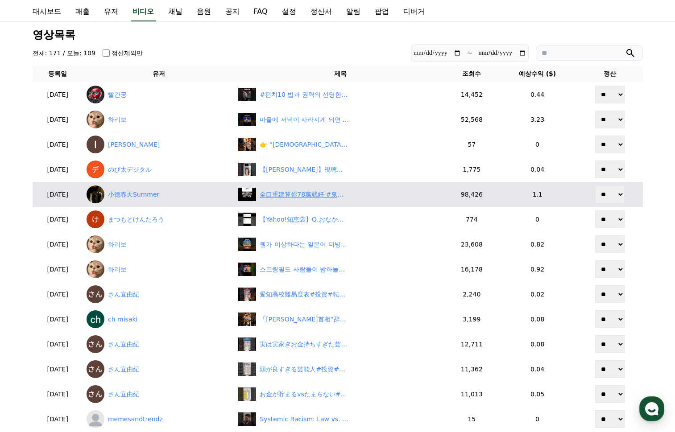
click at [326, 192] on div "全口重建算你78萬就好 #鬼滅之刃 #猗窩座 #童磨" at bounding box center [304, 194] width 89 height 9
click at [339, 198] on div "全口重建算你78萬就好 #鬼滅之刃 #猗窩座 #童磨" at bounding box center [304, 194] width 89 height 9
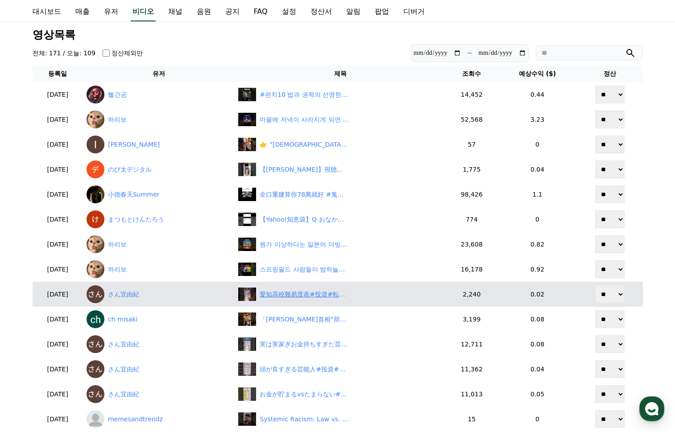
click at [307, 292] on div "愛知高校難易度表#投資#転職#貯金" at bounding box center [304, 294] width 89 height 9
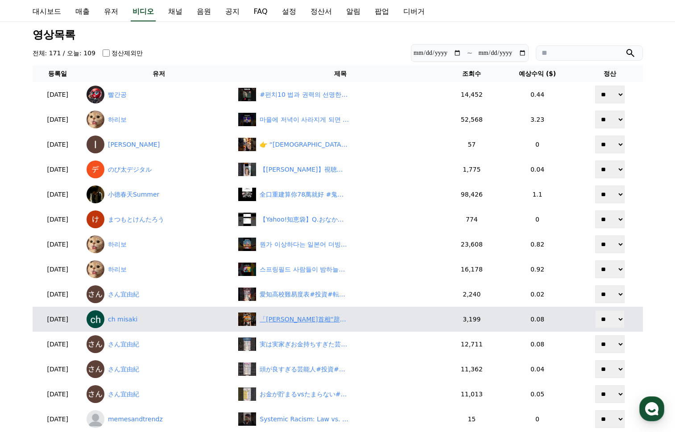
click at [330, 322] on div "「石破首相“辞めない力”!? 自民党が学級会レベルの大混乱」" at bounding box center [304, 319] width 89 height 9
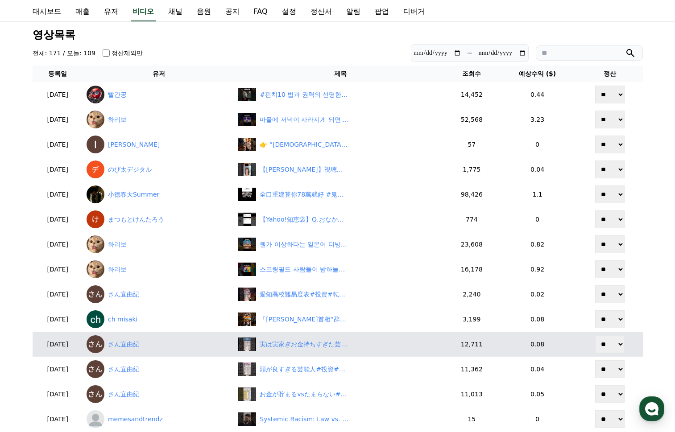
click at [343, 337] on td "実は実家ぎお金持ちすぎた芸能人#投資#転職#貯金" at bounding box center [340, 344] width 211 height 25
click at [336, 347] on div "実は実家ぎお金持ちすぎた芸能人#投資#転職#貯金" at bounding box center [304, 344] width 89 height 9
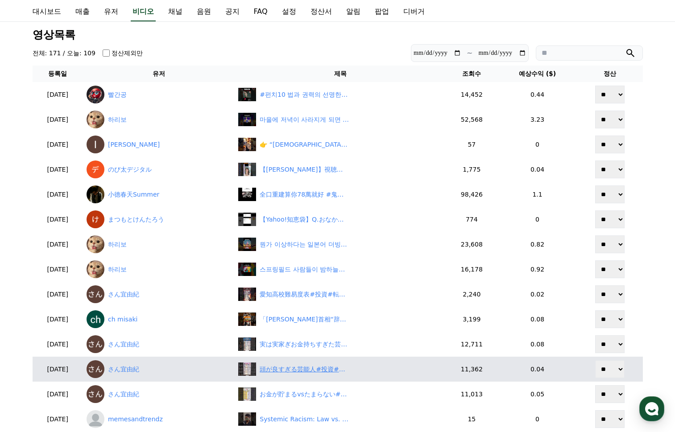
click at [320, 369] on div "頭が良すぎる芸能人#投資#転職#貯金" at bounding box center [304, 369] width 89 height 9
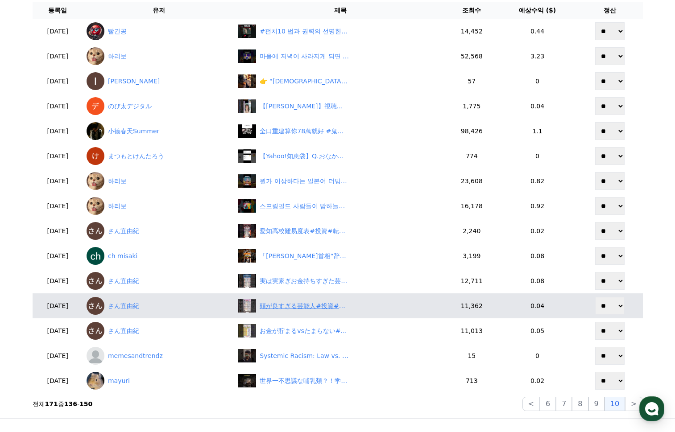
scroll to position [112, 0]
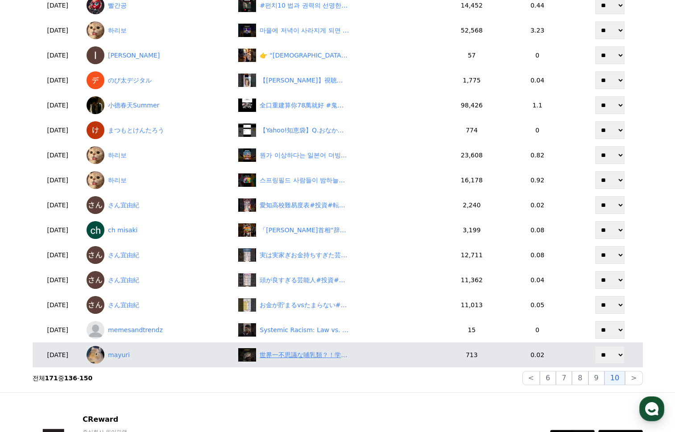
click at [323, 353] on div "世界一不思議な哺乳類？！学者が頭を抱え偽物と疑われた奇妙な動物、カモノハシのおもしろい生態雑学" at bounding box center [304, 355] width 89 height 9
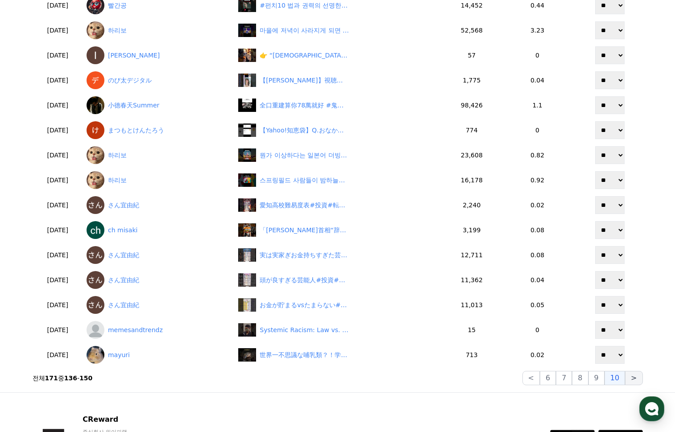
click at [630, 382] on button ">" at bounding box center [633, 378] width 17 height 14
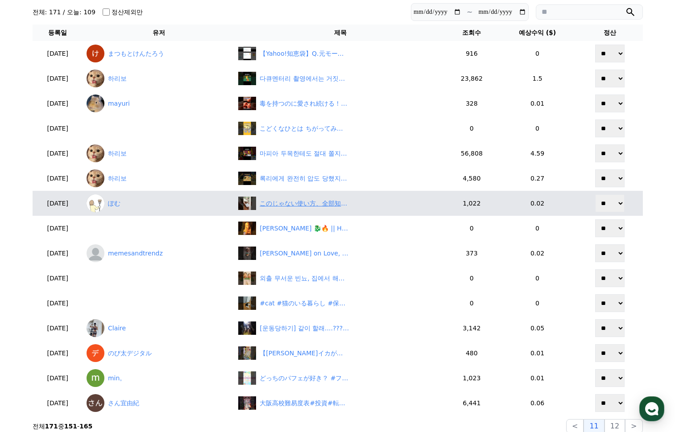
scroll to position [67, 0]
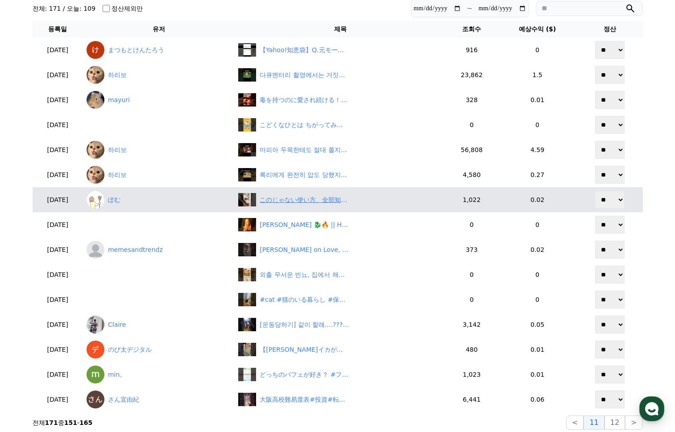
click at [324, 203] on div "このじゃない使い方、全部知ってる？🫢 #築古賃貸 #汚部屋 #汚部屋脱出 #汚部屋脱出計画 #ふたり暮らし #片付け苦手 #暮らしを整える" at bounding box center [304, 199] width 89 height 9
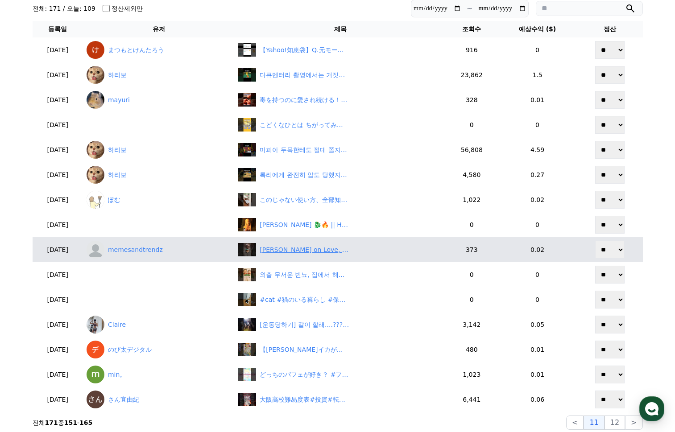
click at [320, 253] on div "Amanda Seales on Love, Real Talk, and Heated Moments! #shorts" at bounding box center [304, 249] width 89 height 9
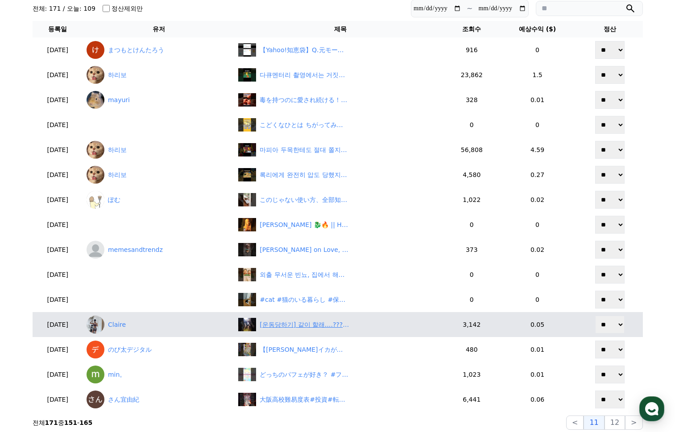
click at [291, 324] on div "[운동당하기] 같이 할래....??? #shutupfit #닥치고운동 #가족운동 #squat #jumpsquats #finale #피날레" at bounding box center [304, 324] width 89 height 9
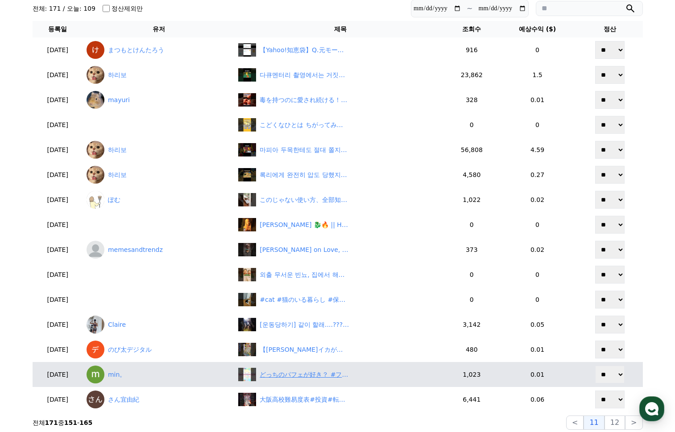
click at [312, 377] on div "どっちのパフェが好き？ #フルーツ飴の達人 #ゲーム女子 #ゲーム実況 #女性実況者" at bounding box center [304, 374] width 89 height 9
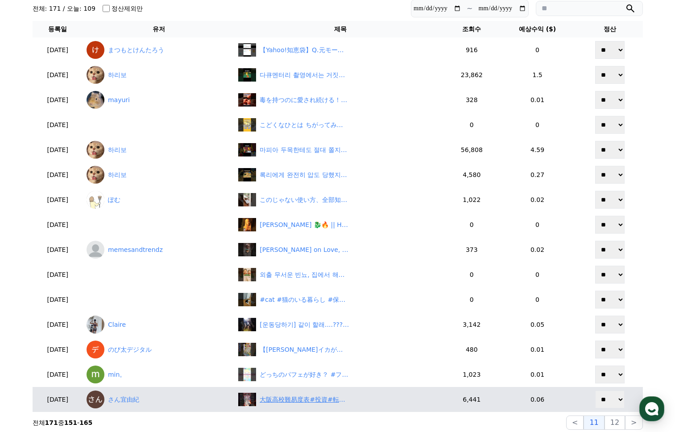
click at [336, 395] on div "大阪高校難易度表#投資#転職#貯金" at bounding box center [304, 399] width 89 height 9
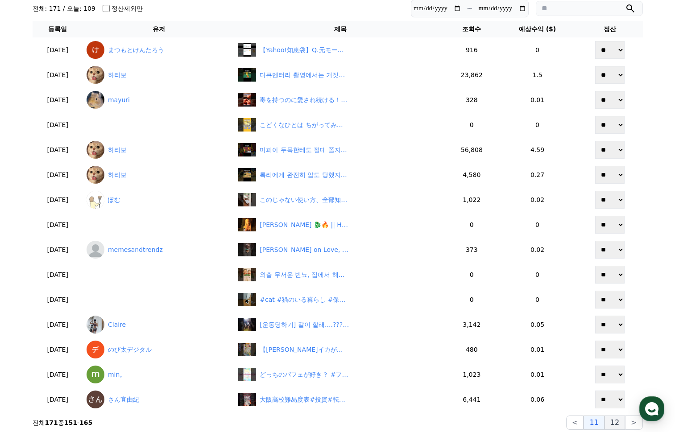
click at [620, 425] on button "12" at bounding box center [615, 423] width 21 height 14
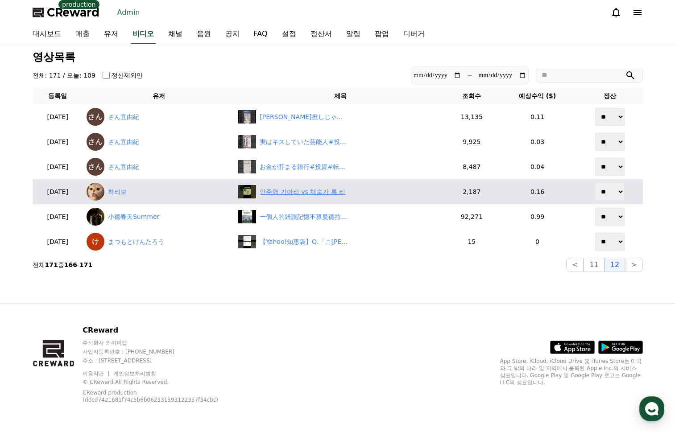
scroll to position [0, 0]
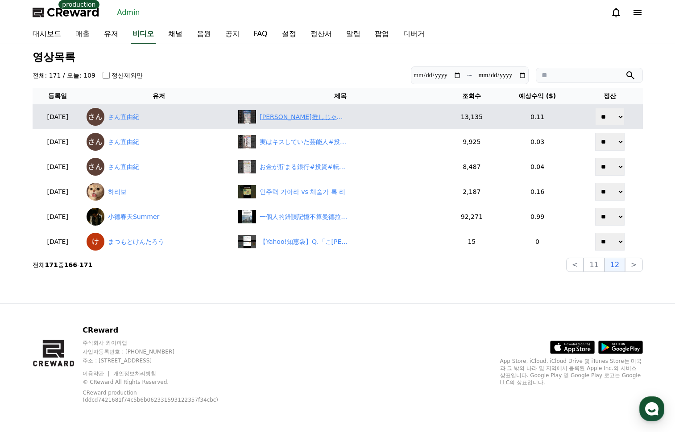
click at [309, 120] on div "ジャニー氏の推しじゃなかった男たち#投資#転職#貯金" at bounding box center [304, 116] width 89 height 9
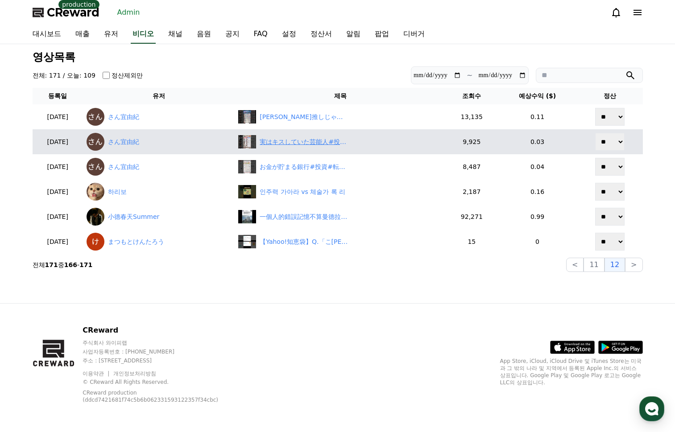
click at [323, 145] on div "実はキスしていた芸能人#投資#転職#貯金" at bounding box center [304, 141] width 89 height 9
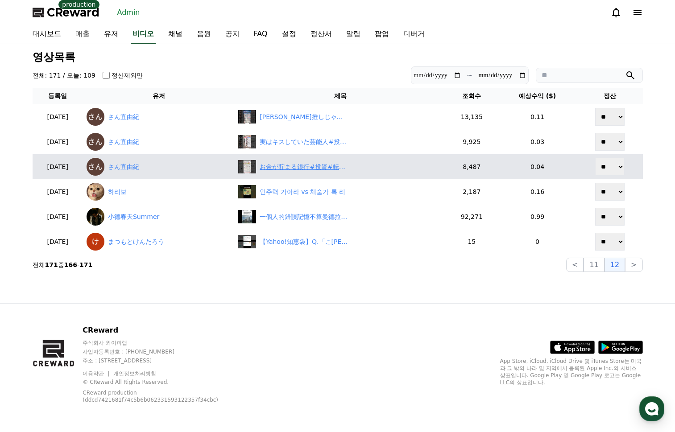
click at [332, 164] on div "お金が貯まる銀行#投資#転職#貯金" at bounding box center [304, 166] width 89 height 9
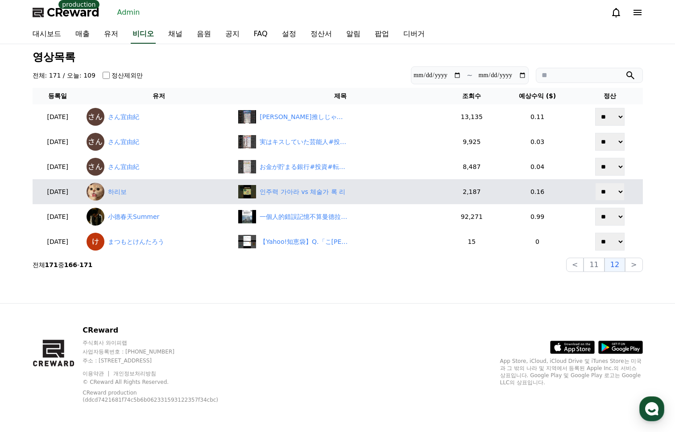
click at [305, 199] on td "인주력 가아라 vs 체술가 록 리" at bounding box center [340, 191] width 211 height 25
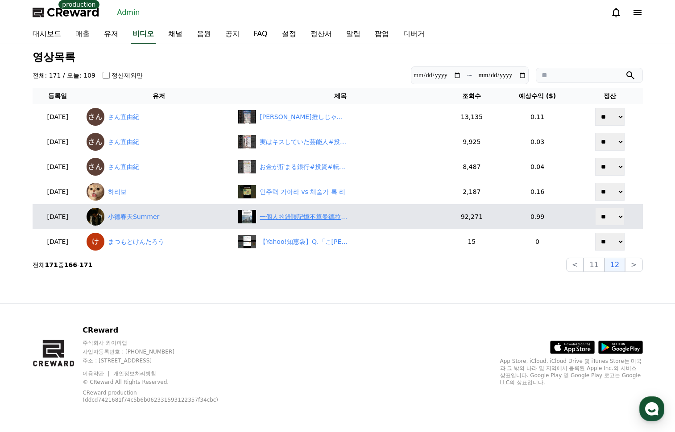
click at [299, 210] on div "一個人的錯誤記憶不算曼德拉效應" at bounding box center [340, 216] width 204 height 13
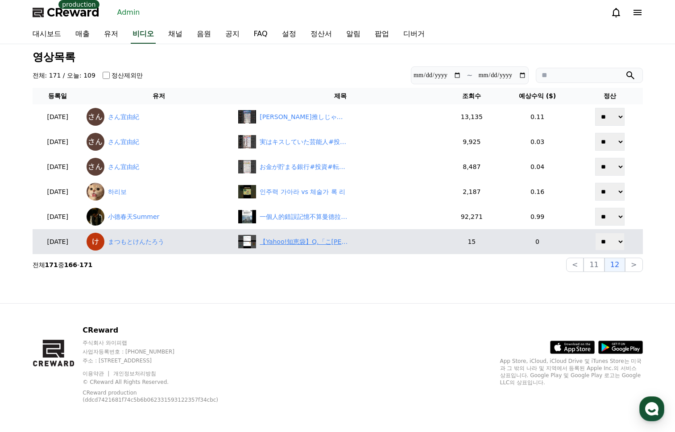
click at [294, 238] on div "【Yahoo!知恵袋】Q.「こうめだゆう」を一発変換してみてください！ 今では懐かしい「チクショー」の小梅太夫です。 自分はこうなりました。 「故梅田有」 皆…" at bounding box center [304, 241] width 89 height 9
click at [165, 241] on link "まつもとけんたろう" at bounding box center [159, 242] width 145 height 18
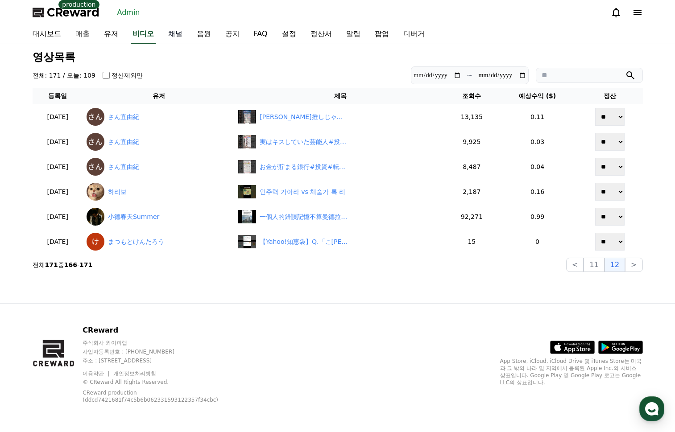
click at [173, 31] on link "채널" at bounding box center [175, 34] width 29 height 19
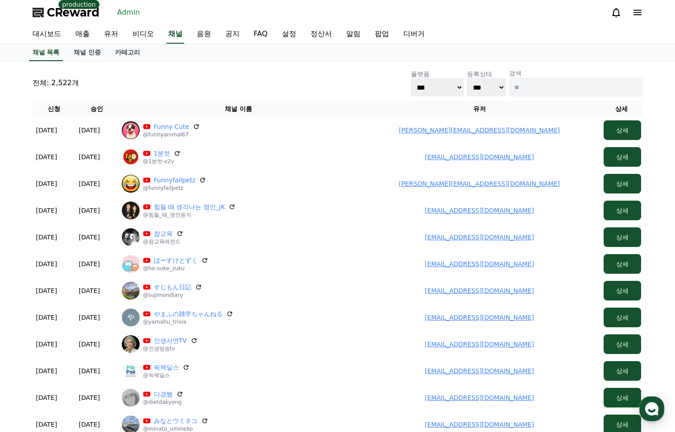
click at [563, 83] on input at bounding box center [576, 88] width 134 height 20
paste input "****"
type input "****"
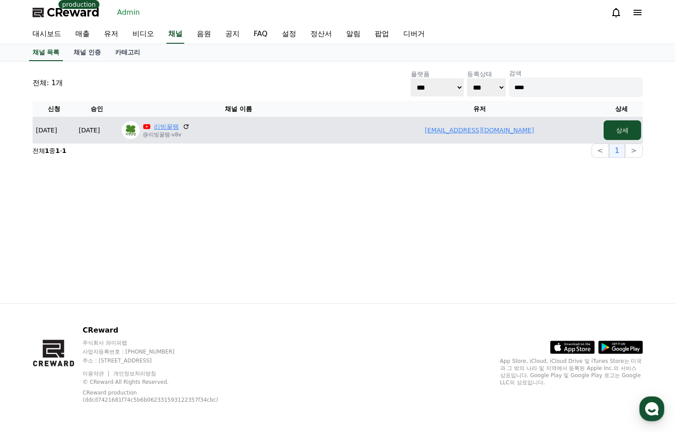
click at [162, 127] on link "리빙꿀템" at bounding box center [166, 126] width 25 height 9
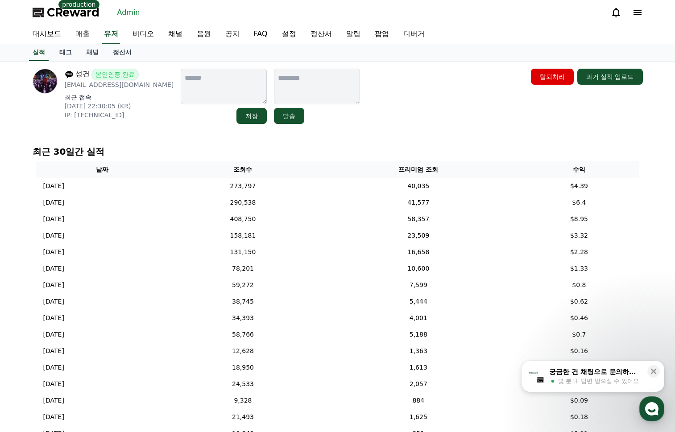
click at [367, 108] on div "성건 본인인증 완료 dntjdrjs@naver.com 최근 접속 2025-08-22 22:30:05 (KR) IP: 203.251.140.54…" at bounding box center [338, 96] width 610 height 55
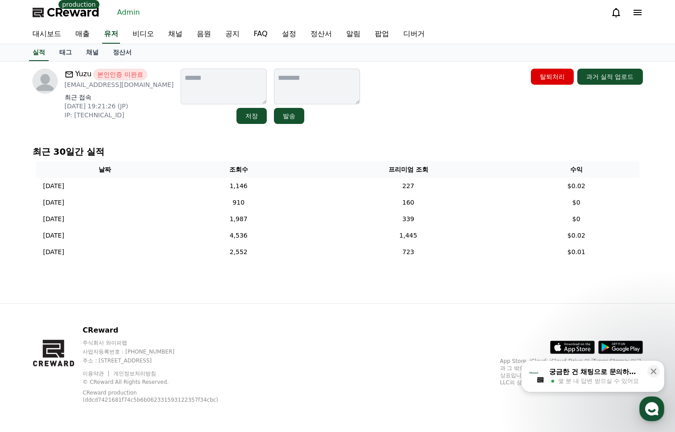
click at [227, 155] on p "최근 30일간 실적" at bounding box center [338, 151] width 610 height 12
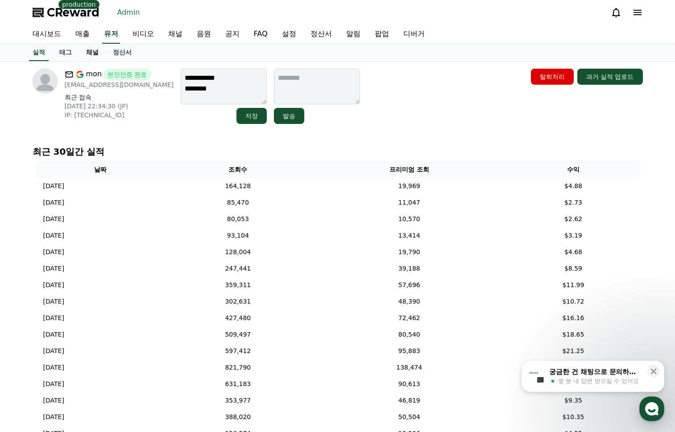
click at [92, 54] on link "채널" at bounding box center [92, 52] width 27 height 17
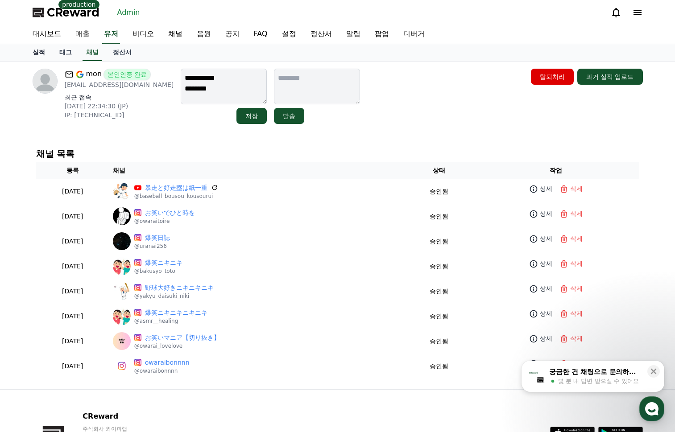
click at [44, 49] on link "실적" at bounding box center [38, 52] width 27 height 17
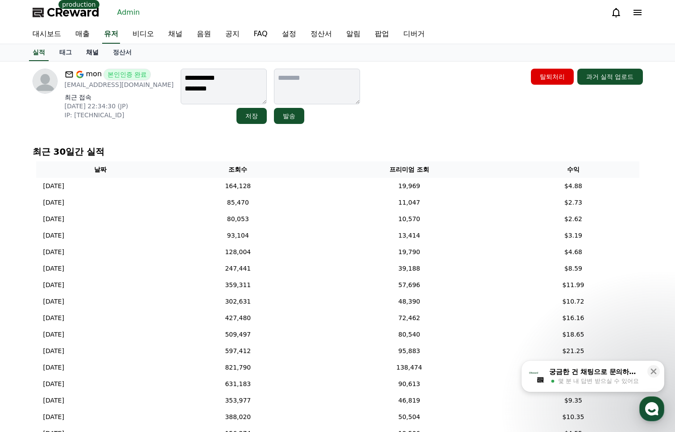
click at [96, 50] on link "채널" at bounding box center [92, 52] width 27 height 17
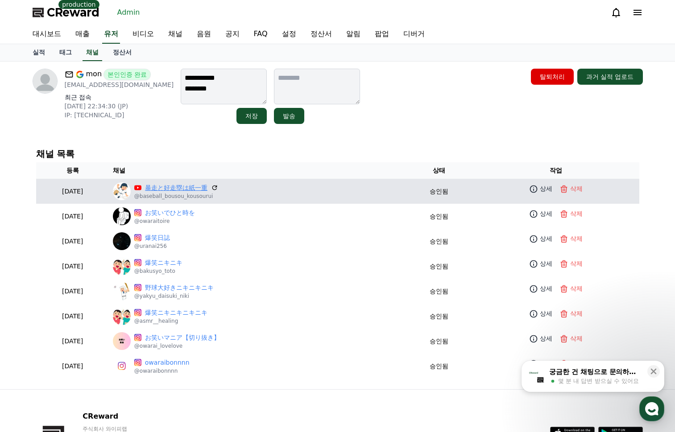
click at [207, 190] on link "暴走と好走塁は紙一重" at bounding box center [176, 187] width 62 height 9
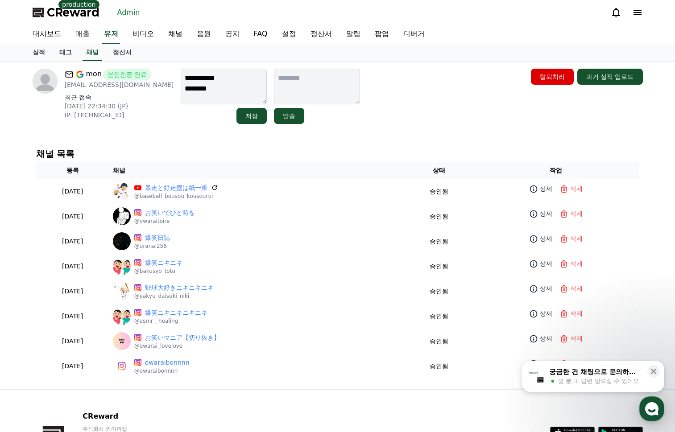
click at [408, 109] on div "**********" at bounding box center [338, 96] width 610 height 55
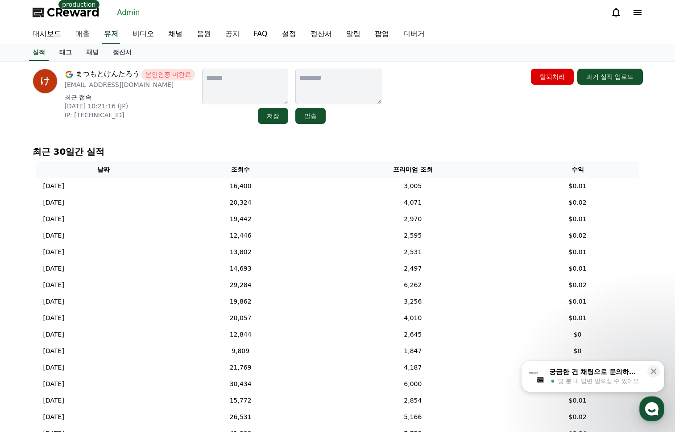
click at [143, 60] on div "실적 태그 채널 정산서" at bounding box center [337, 52] width 625 height 17
click at [122, 58] on link "정산서" at bounding box center [122, 52] width 33 height 17
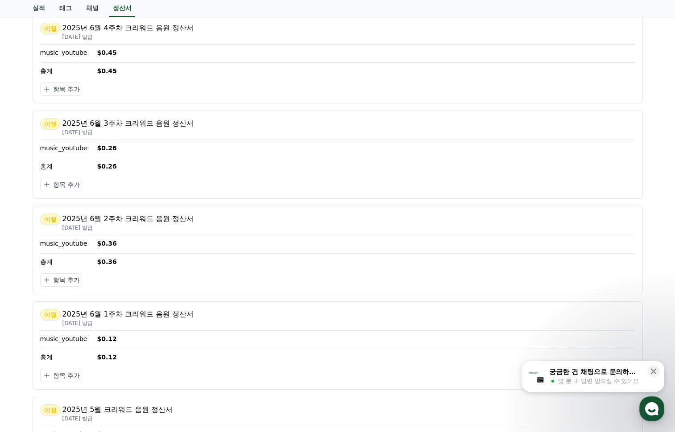
scroll to position [1026, 0]
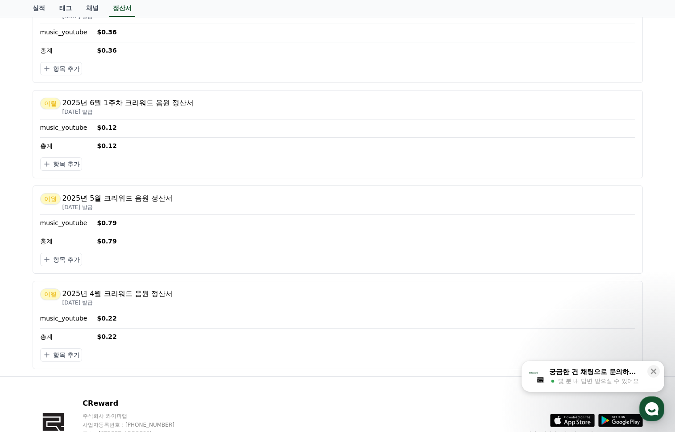
click at [379, 157] on div "[DATE]년 6월 1주차 크리워드 음원 정산서 [DATE] 발급 music_youtube $0.12 총계 $0.12 항목 추가" at bounding box center [338, 134] width 610 height 88
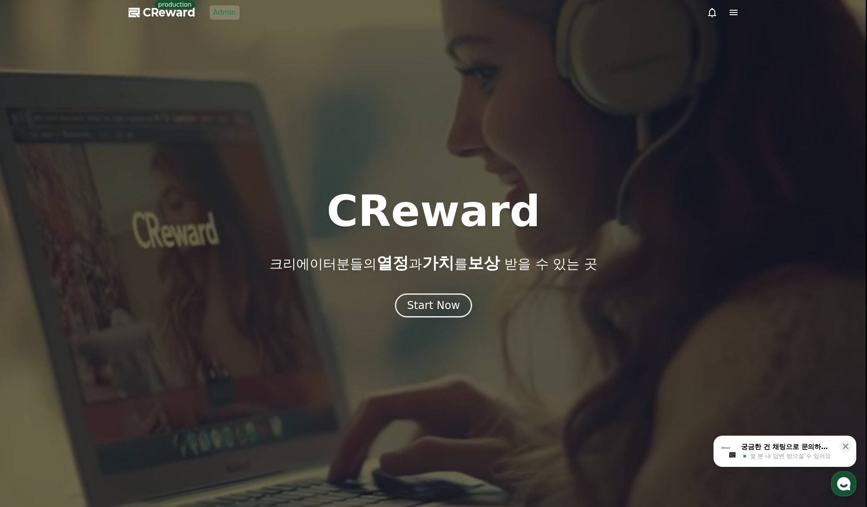
click at [148, 12] on span "CReward" at bounding box center [169, 12] width 53 height 14
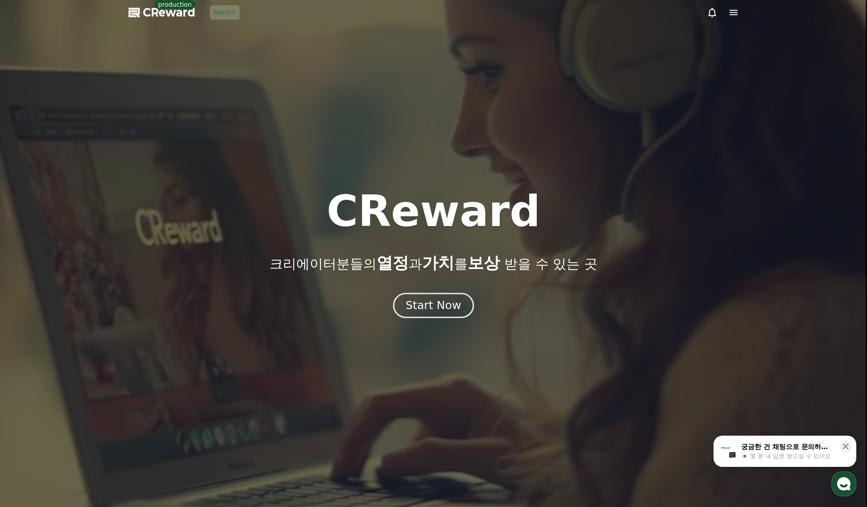
click at [419, 311] on div "Start Now" at bounding box center [433, 305] width 55 height 15
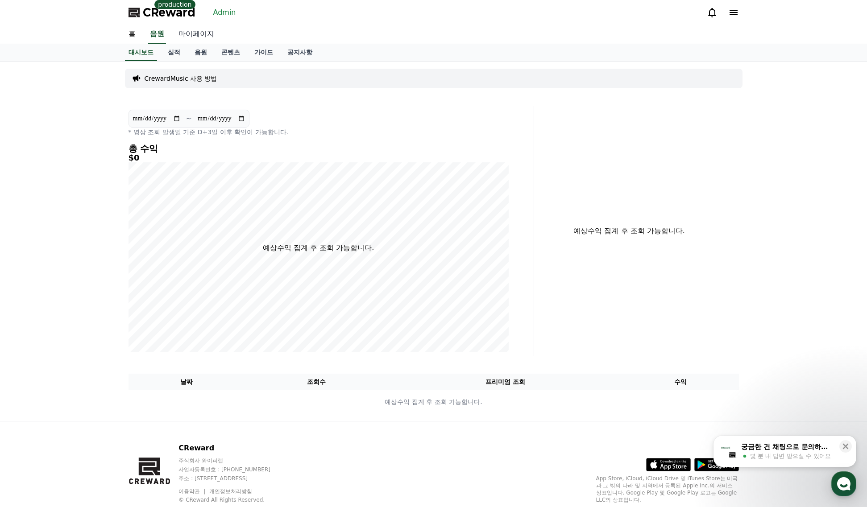
click at [210, 33] on link "마이페이지" at bounding box center [196, 34] width 50 height 19
select select "**********"
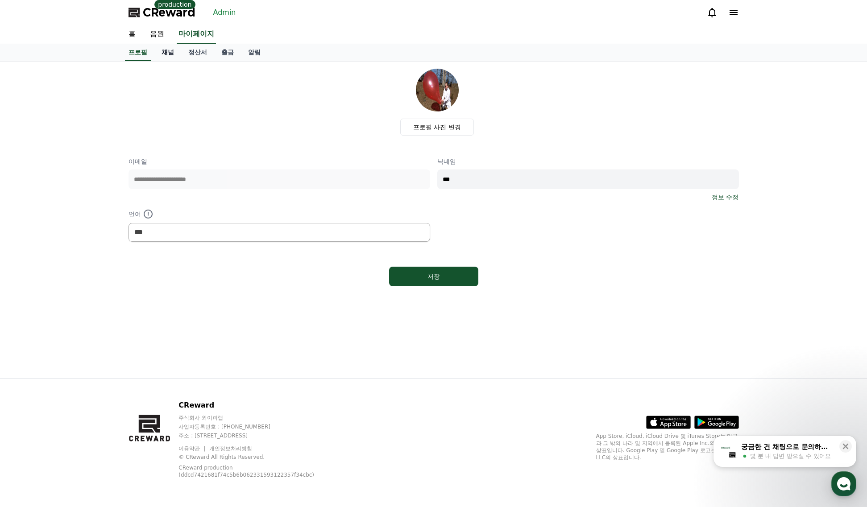
click at [170, 53] on link "채널" at bounding box center [167, 52] width 27 height 17
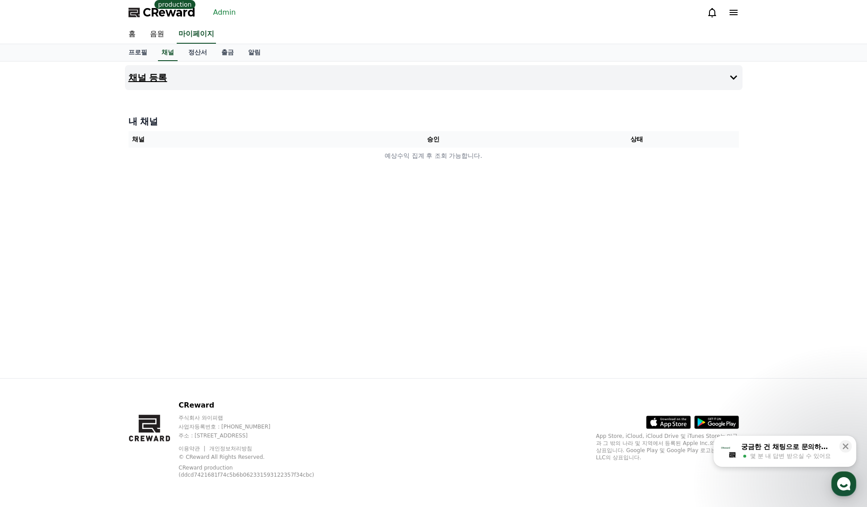
click at [376, 83] on button "채널 등록" at bounding box center [434, 77] width 618 height 25
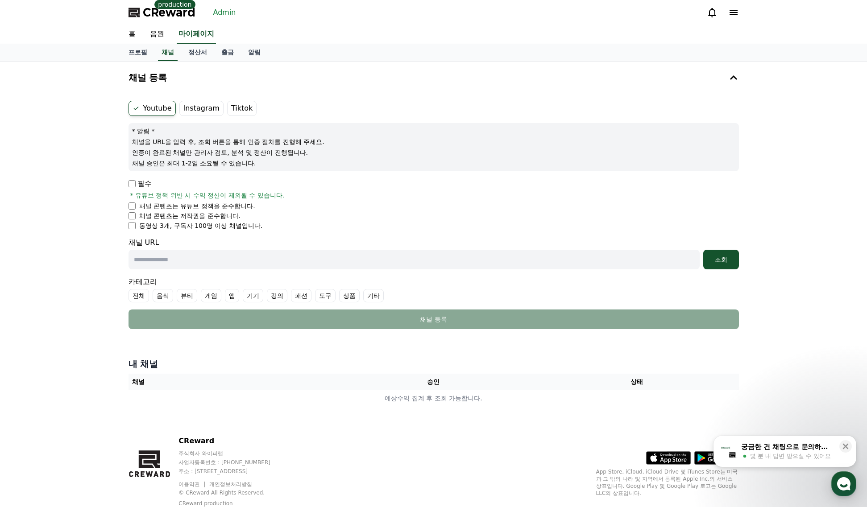
click at [808, 161] on div "채널 등록 Youtube Instagram Tiktok * 알림 * 채널을 URL을 입력 후, 조회 버튼을 통해 인증 절차를 진행해 주세요. …" at bounding box center [433, 238] width 867 height 353
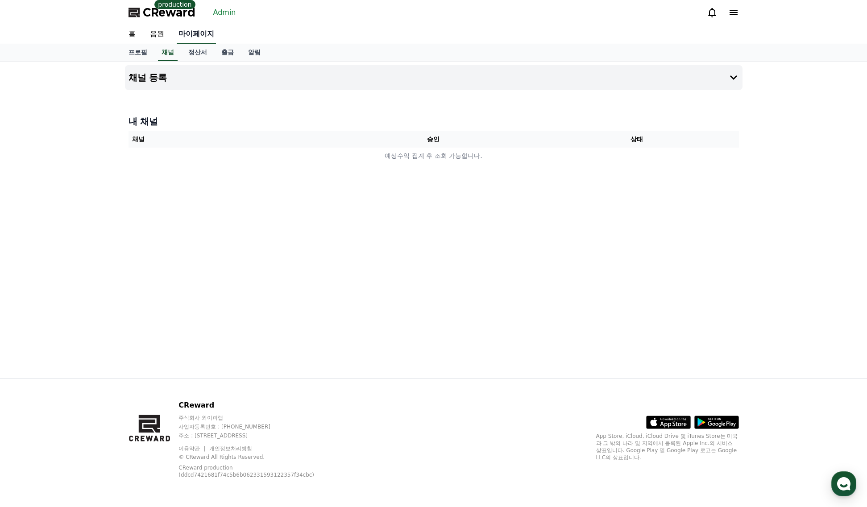
click at [195, 31] on link "마이페이지" at bounding box center [196, 34] width 39 height 19
click at [170, 50] on link "채널" at bounding box center [167, 52] width 27 height 16
select select "**********"
click at [191, 38] on link "마이페이지" at bounding box center [196, 34] width 39 height 19
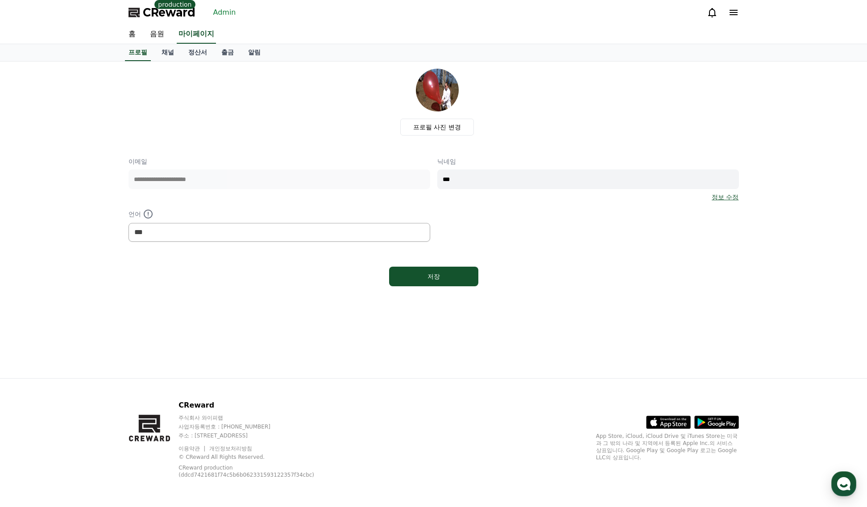
click at [253, 222] on div "언어 *** ******* ***" at bounding box center [280, 225] width 302 height 33
click at [245, 239] on select "*** ******* ***" at bounding box center [280, 232] width 302 height 19
select select "**********"
click at [129, 223] on select "*** ******* ***" at bounding box center [280, 232] width 302 height 19
click at [419, 273] on div "저장" at bounding box center [434, 276] width 54 height 9
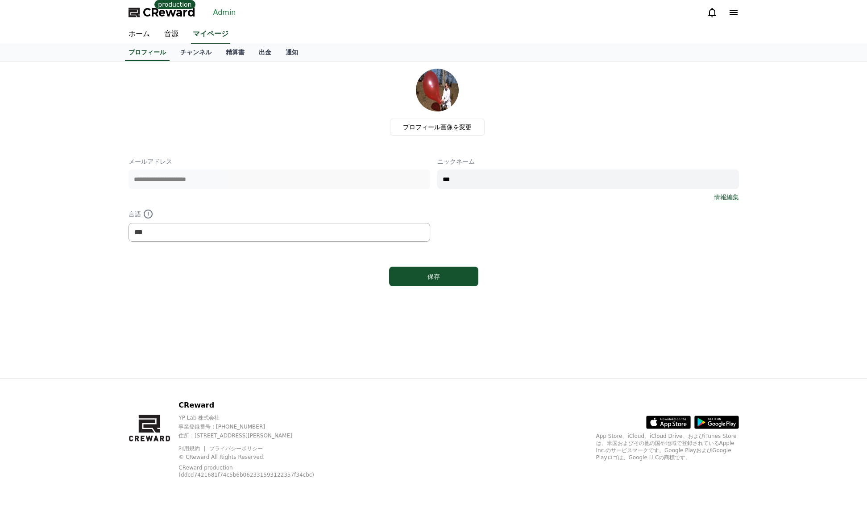
click at [202, 34] on link "マイページ" at bounding box center [210, 34] width 39 height 19
click at [203, 51] on link "チャンネル" at bounding box center [196, 52] width 46 height 17
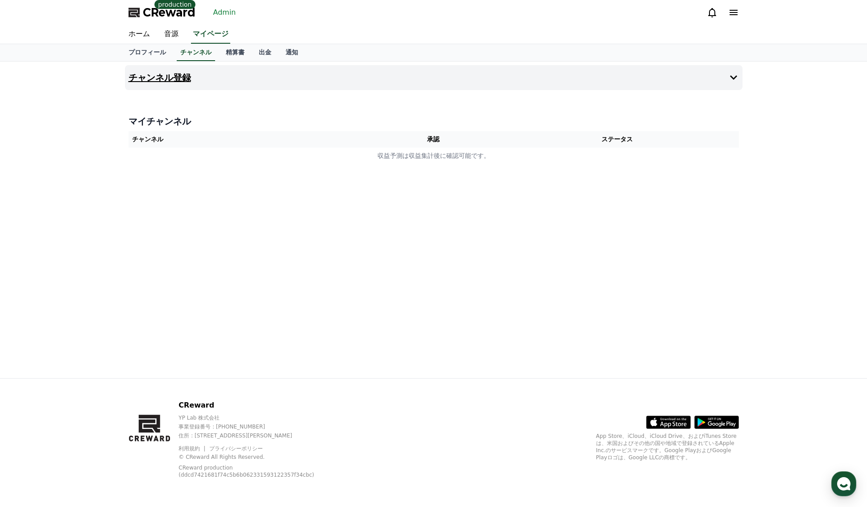
click at [216, 72] on button "チャンネル登録" at bounding box center [434, 77] width 618 height 25
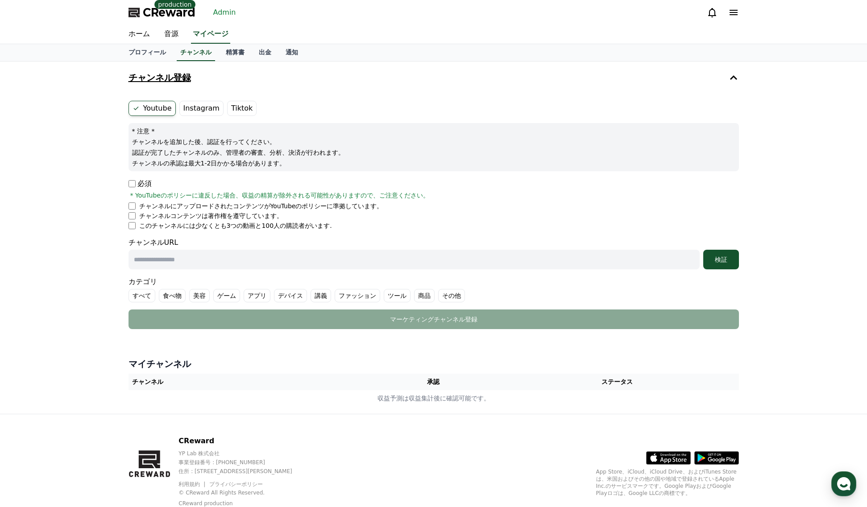
click at [216, 72] on button "チャンネル登録" at bounding box center [434, 77] width 618 height 25
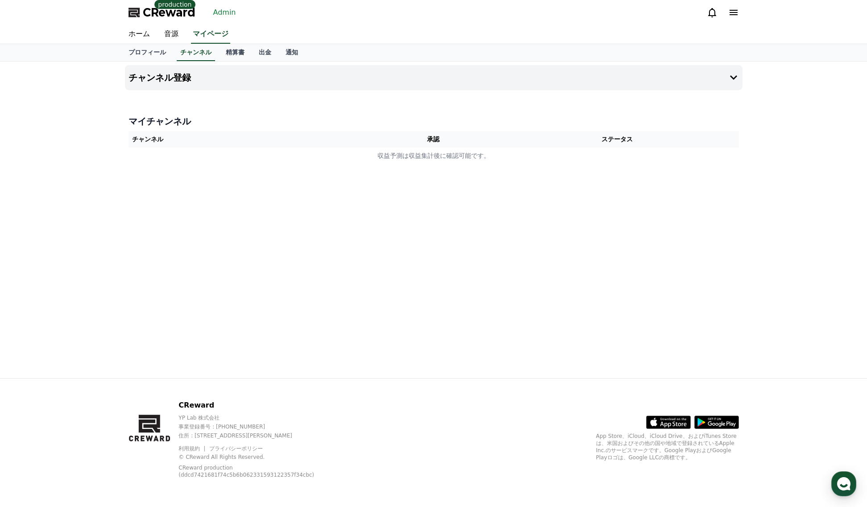
click at [220, 17] on link "Admin" at bounding box center [225, 12] width 30 height 14
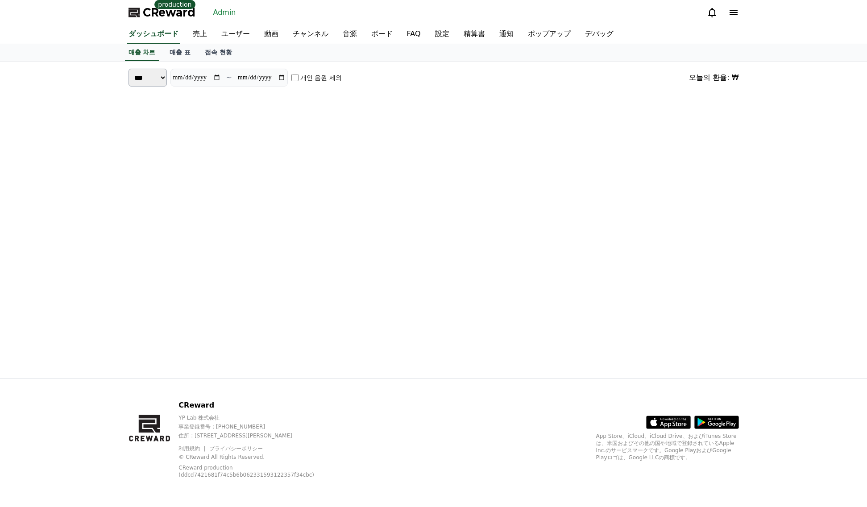
click at [229, 9] on link "Admin" at bounding box center [225, 12] width 30 height 14
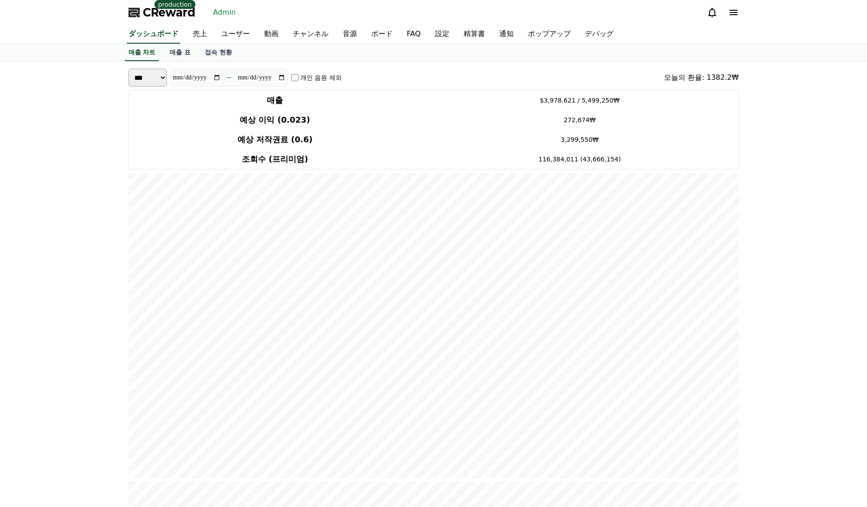
click at [168, 11] on span "CReward" at bounding box center [169, 12] width 53 height 14
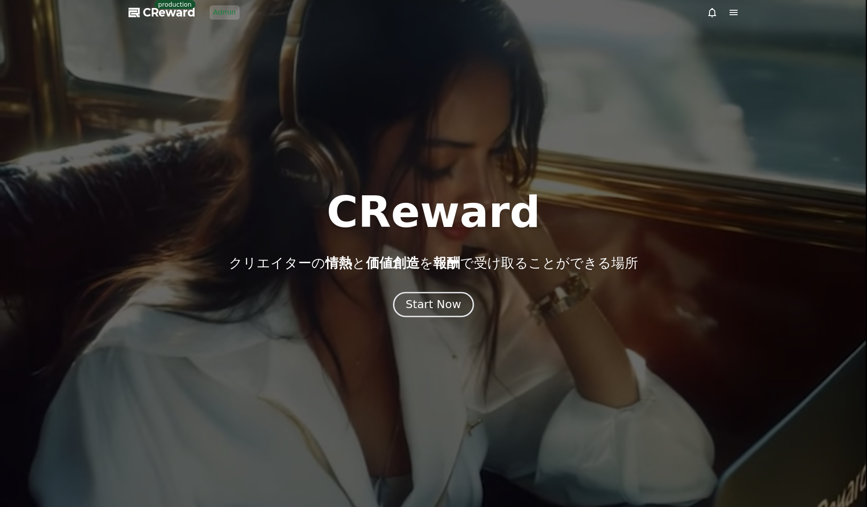
click at [438, 311] on div "Start Now" at bounding box center [433, 304] width 55 height 15
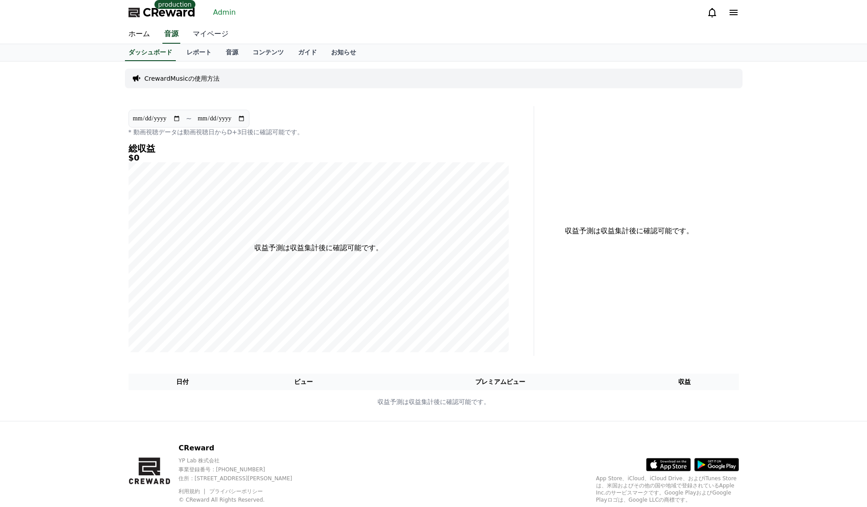
click at [202, 41] on link "マイページ" at bounding box center [211, 34] width 50 height 19
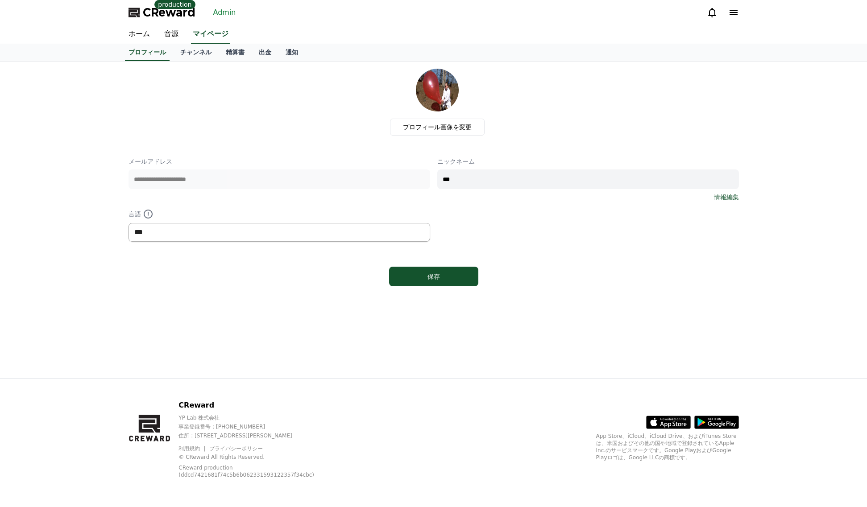
click at [223, 237] on select "*** ******* ***" at bounding box center [280, 232] width 302 height 19
select select "**********"
click at [129, 223] on select "*** ******* ***" at bounding box center [280, 232] width 302 height 19
click at [396, 282] on button "保存" at bounding box center [433, 277] width 89 height 20
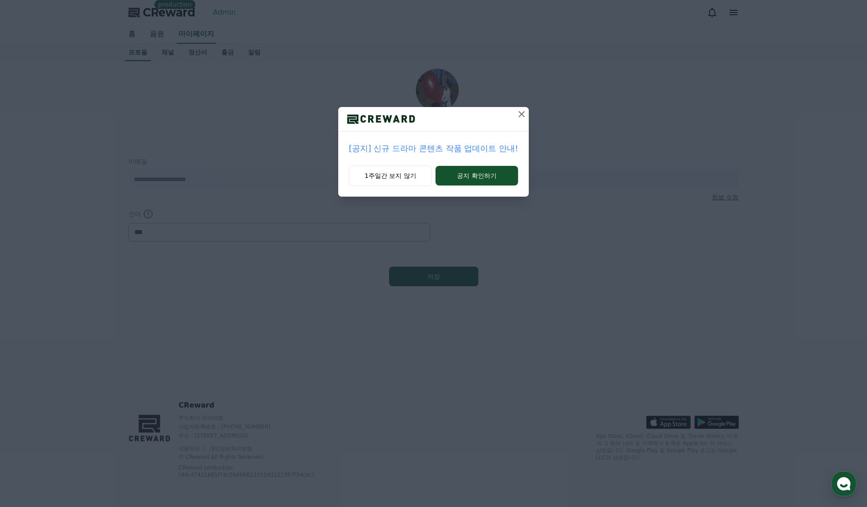
select select "**********"
click at [528, 116] on button at bounding box center [522, 114] width 14 height 14
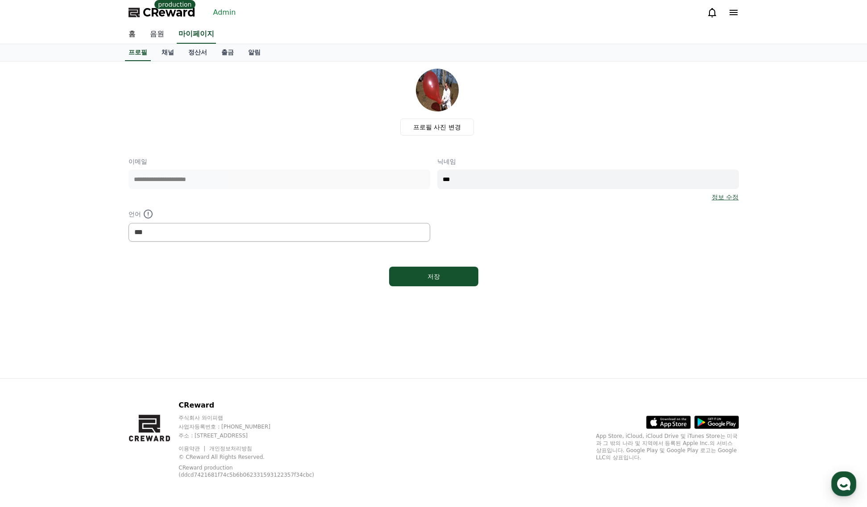
click at [159, 33] on link "음원" at bounding box center [157, 34] width 29 height 19
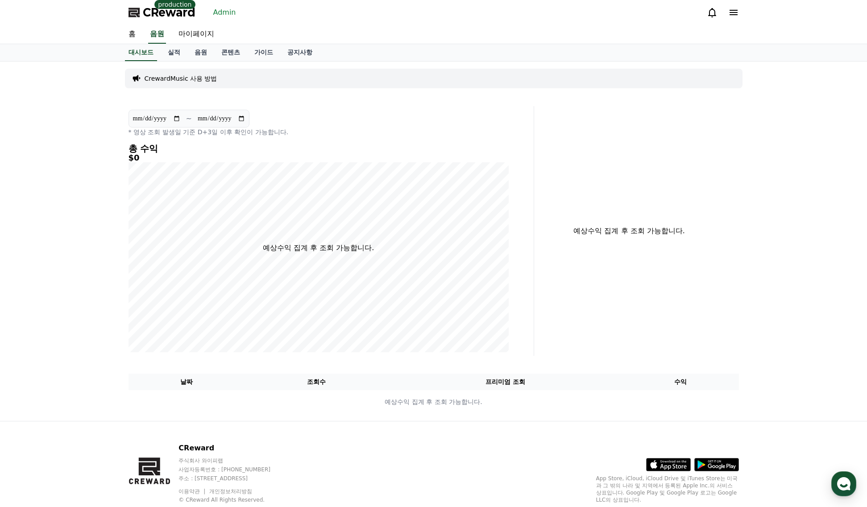
click at [192, 73] on div "CrewardMusic 사용 방법" at bounding box center [434, 79] width 618 height 20
click at [173, 51] on link "실적" at bounding box center [174, 52] width 27 height 17
click at [197, 52] on link "음원" at bounding box center [200, 52] width 27 height 17
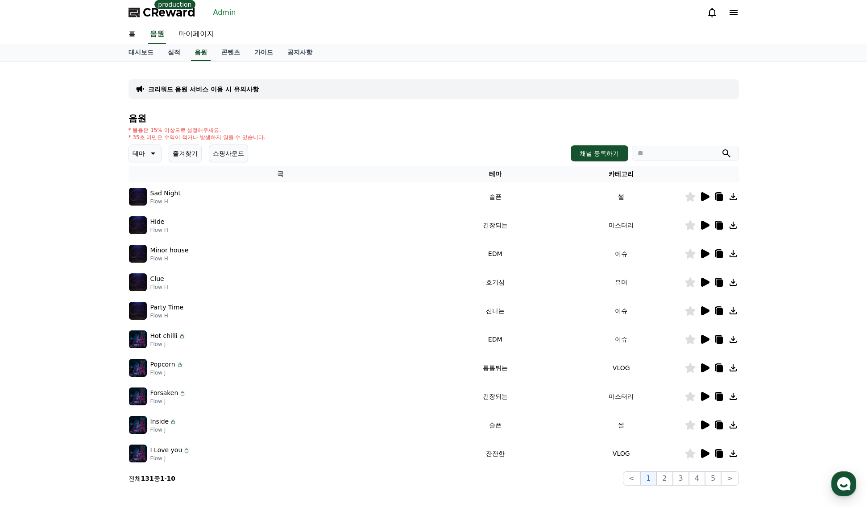
click at [218, 79] on div "크리워드 음원 서비스 이용 시 유의사항" at bounding box center [434, 89] width 610 height 20
click at [220, 92] on p "크리워드 음원 서비스 이용 시 유의사항" at bounding box center [203, 89] width 111 height 9
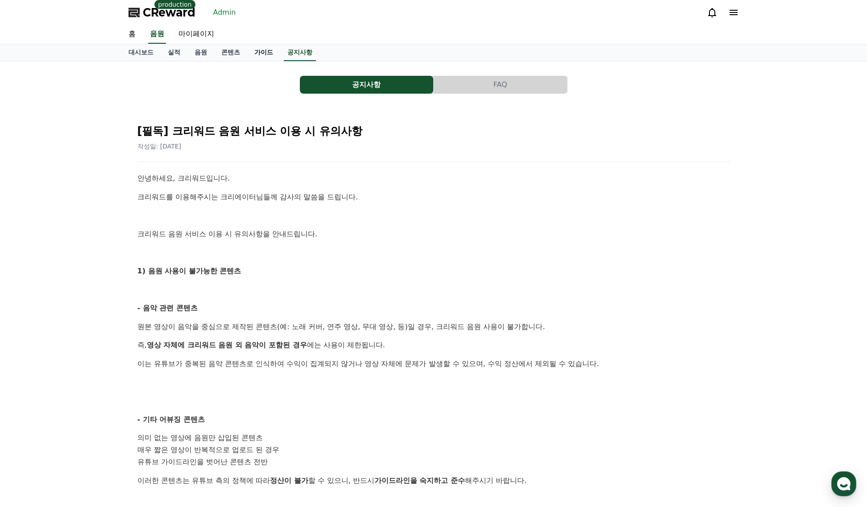
click at [262, 54] on link "가이드" at bounding box center [263, 52] width 33 height 17
